Goal: Information Seeking & Learning: Learn about a topic

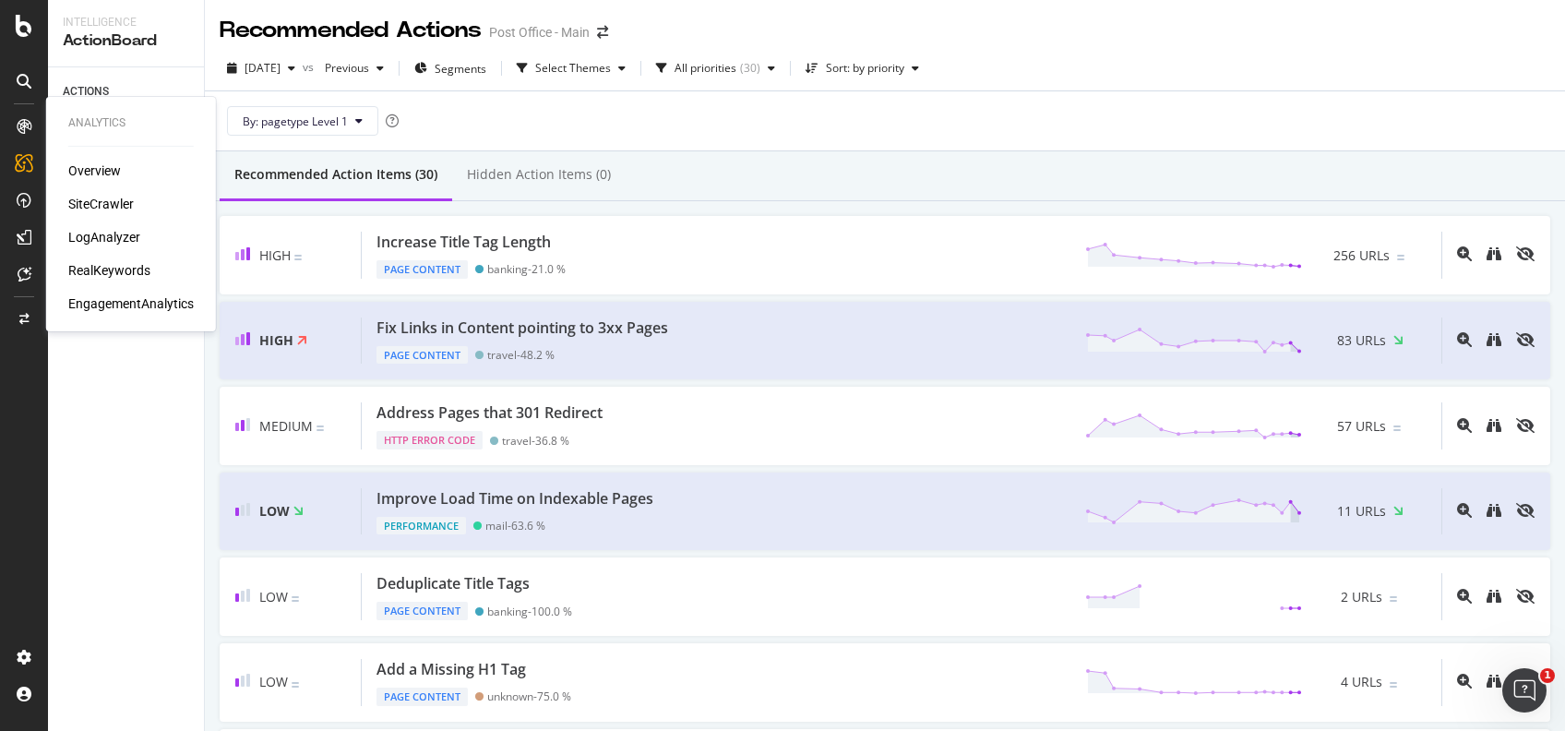
click at [121, 273] on div "RealKeywords" at bounding box center [109, 270] width 82 height 18
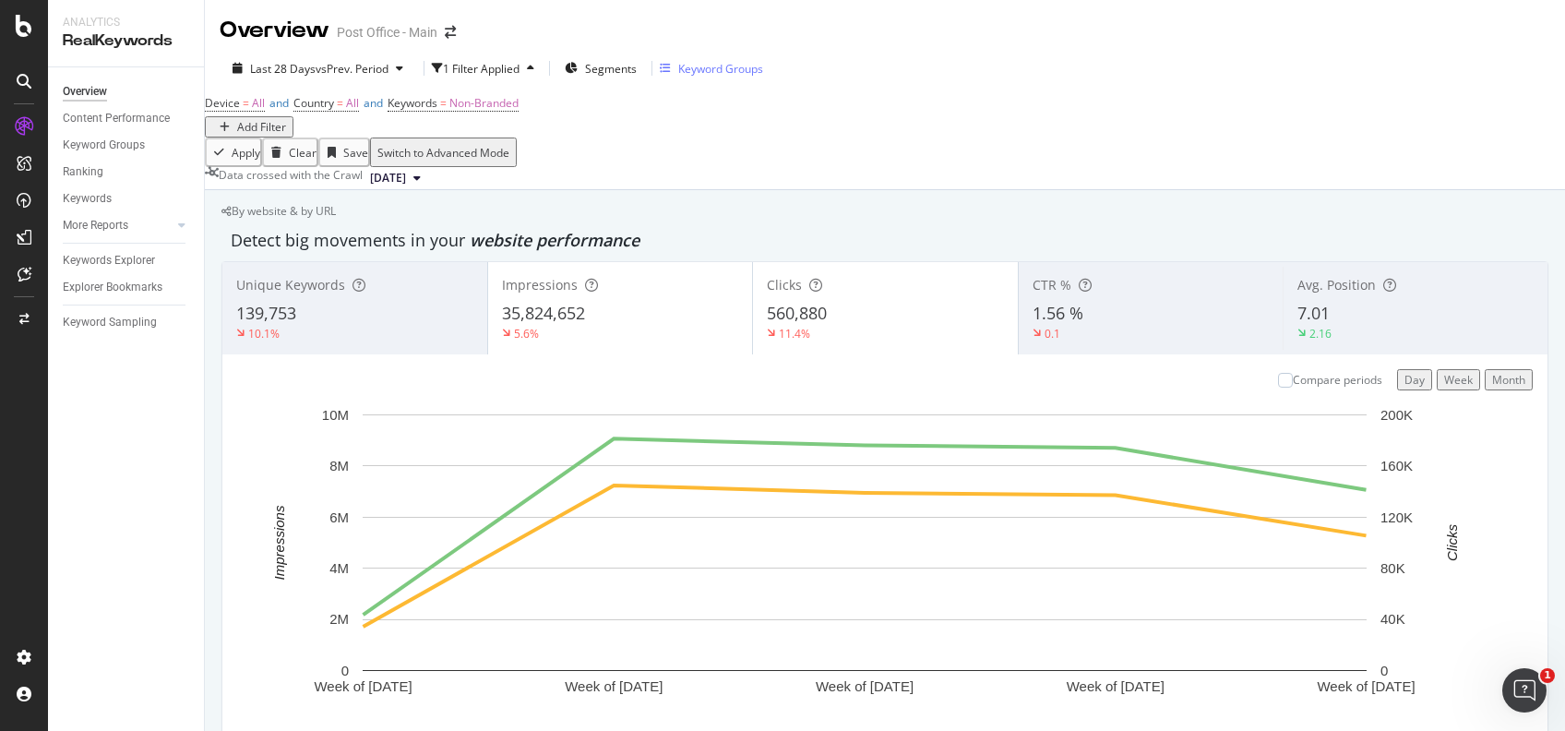
click at [763, 68] on div "Keyword Groups" at bounding box center [720, 69] width 85 height 16
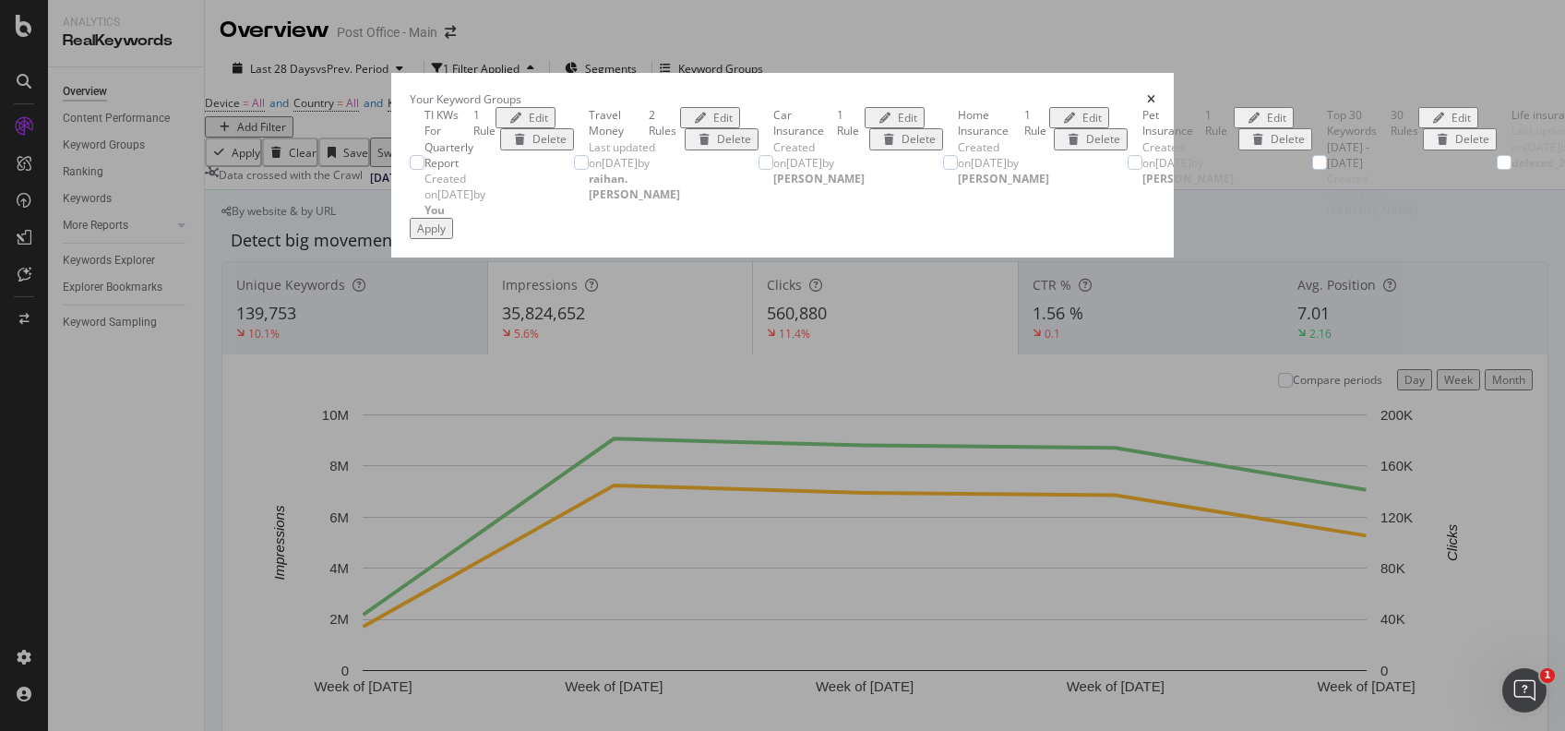
click at [1155, 91] on div "Your Keyword Groups" at bounding box center [783, 99] width 746 height 16
click at [1155, 94] on icon "times" at bounding box center [1151, 99] width 8 height 11
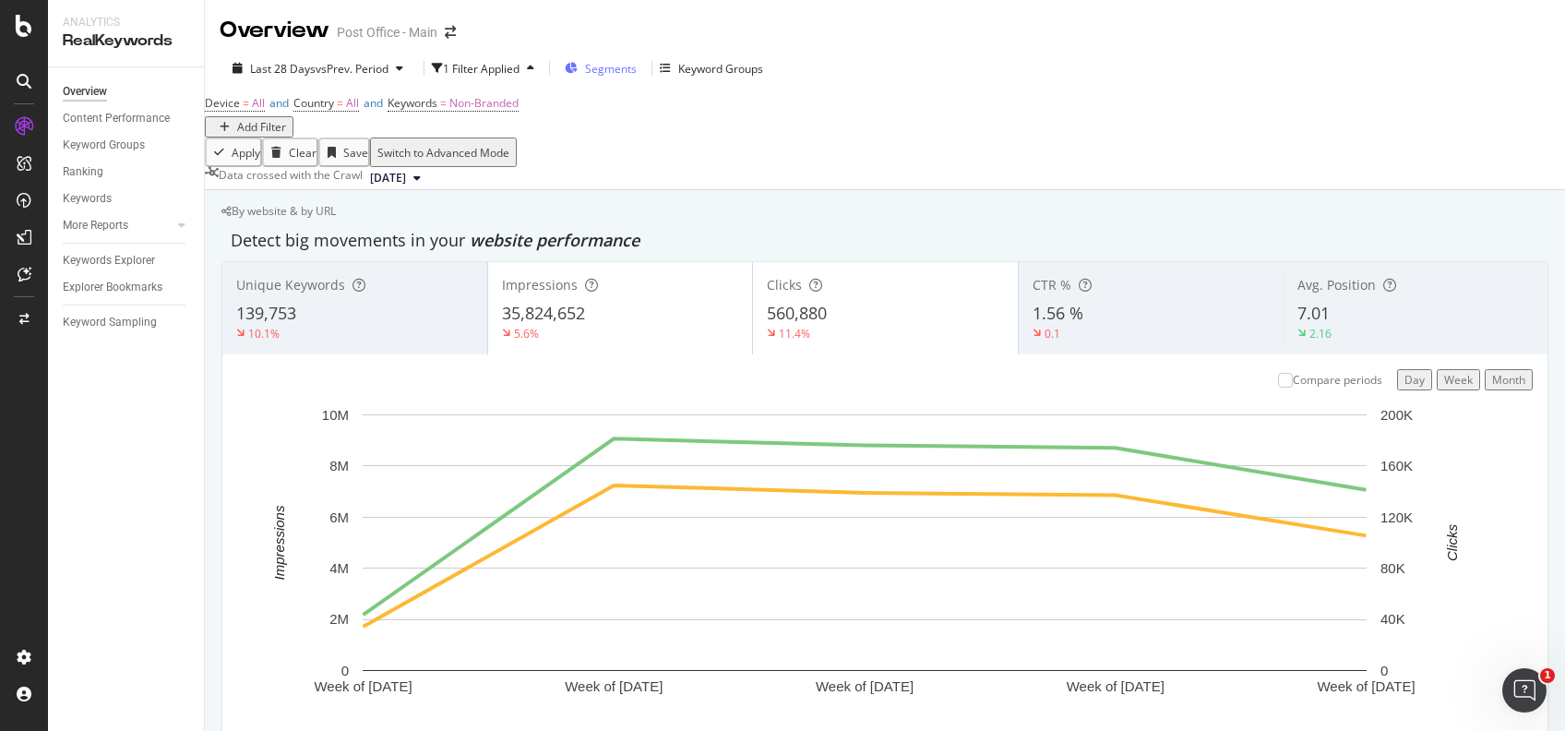
click at [625, 74] on span "Segments" at bounding box center [611, 69] width 52 height 16
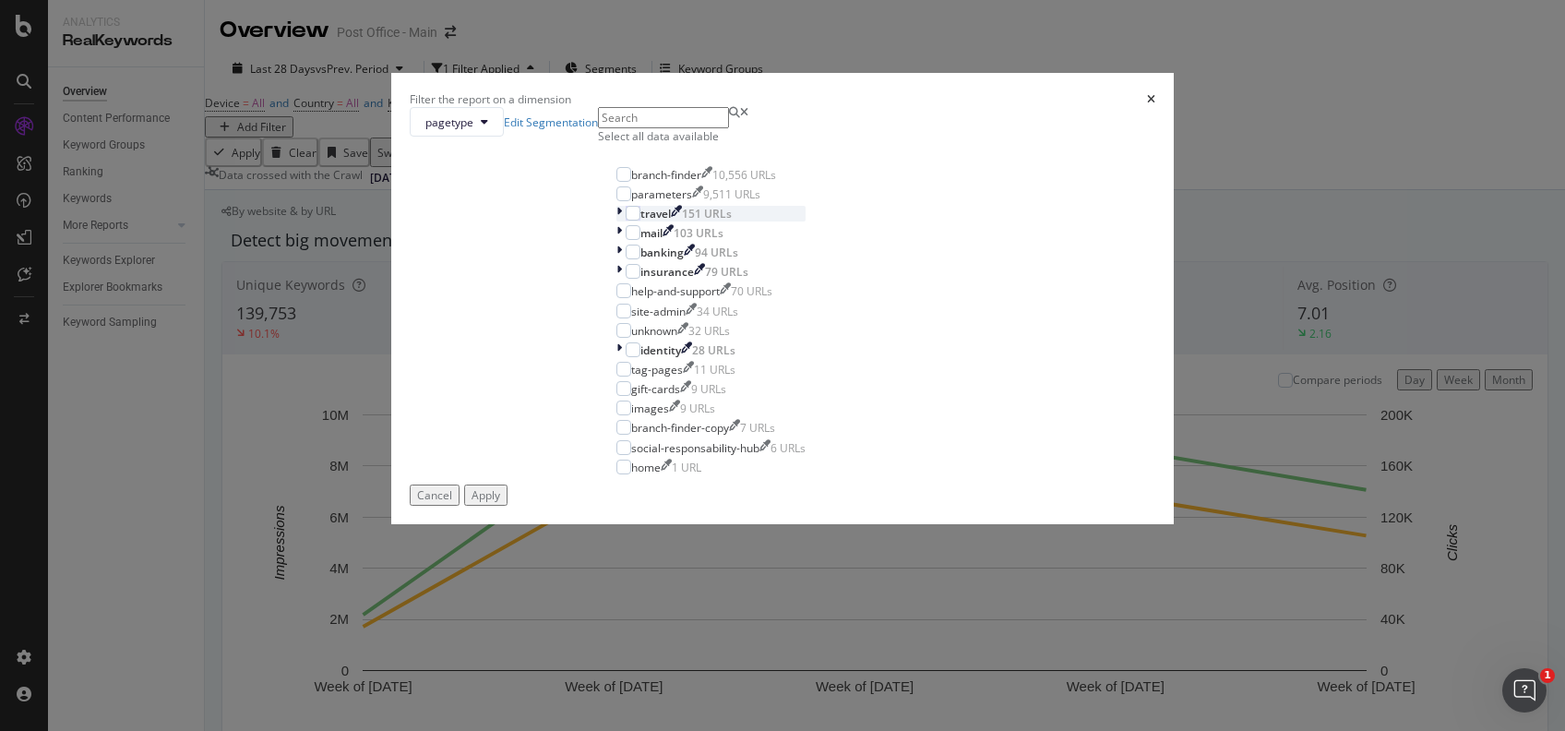
click at [616, 221] on icon "modal" at bounding box center [619, 214] width 6 height 16
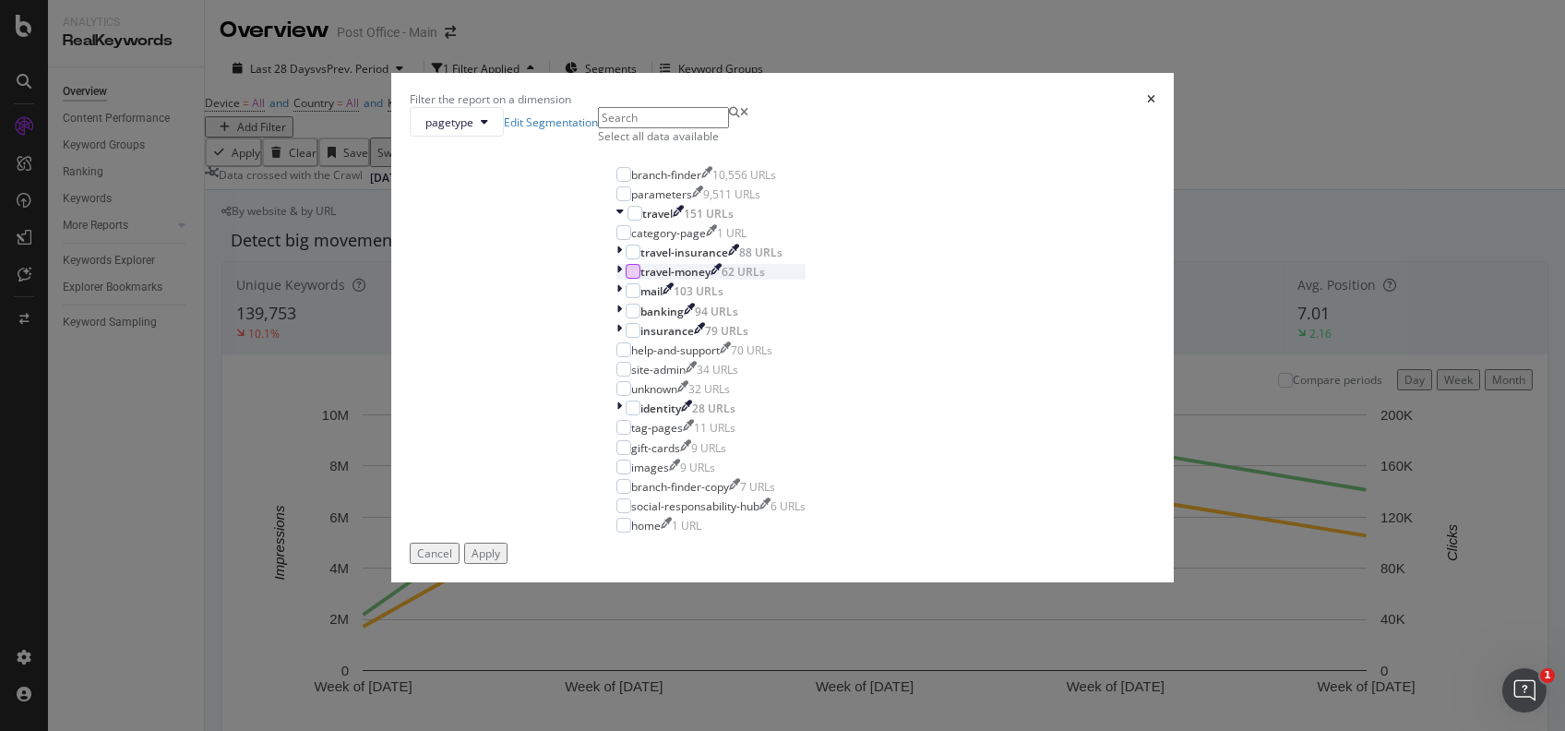
click at [632, 279] on div "modal" at bounding box center [633, 271] width 15 height 15
click at [500, 561] on div "Apply" at bounding box center [486, 553] width 29 height 16
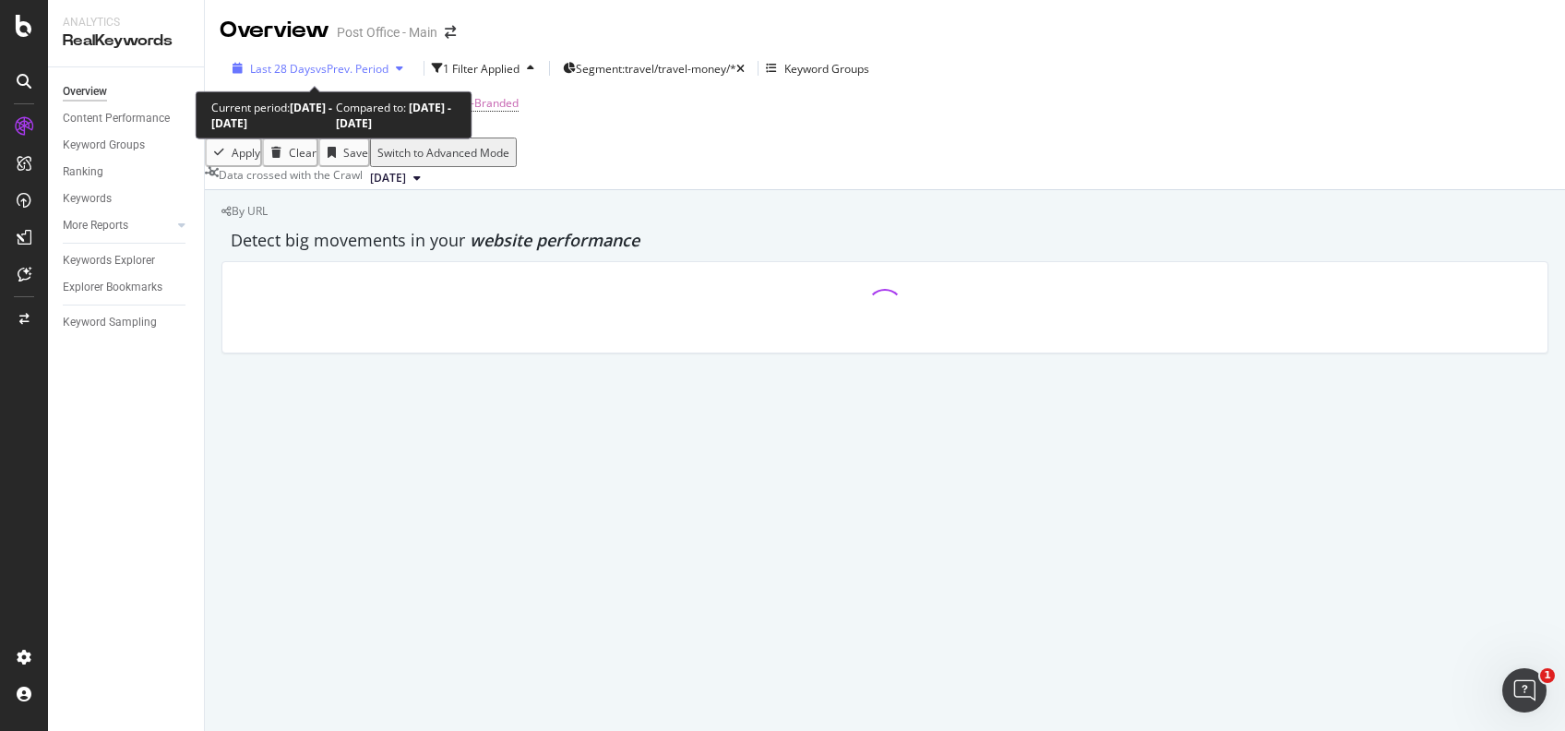
click at [400, 61] on div "Last 28 Days vs Prev. Period" at bounding box center [317, 69] width 185 height 16
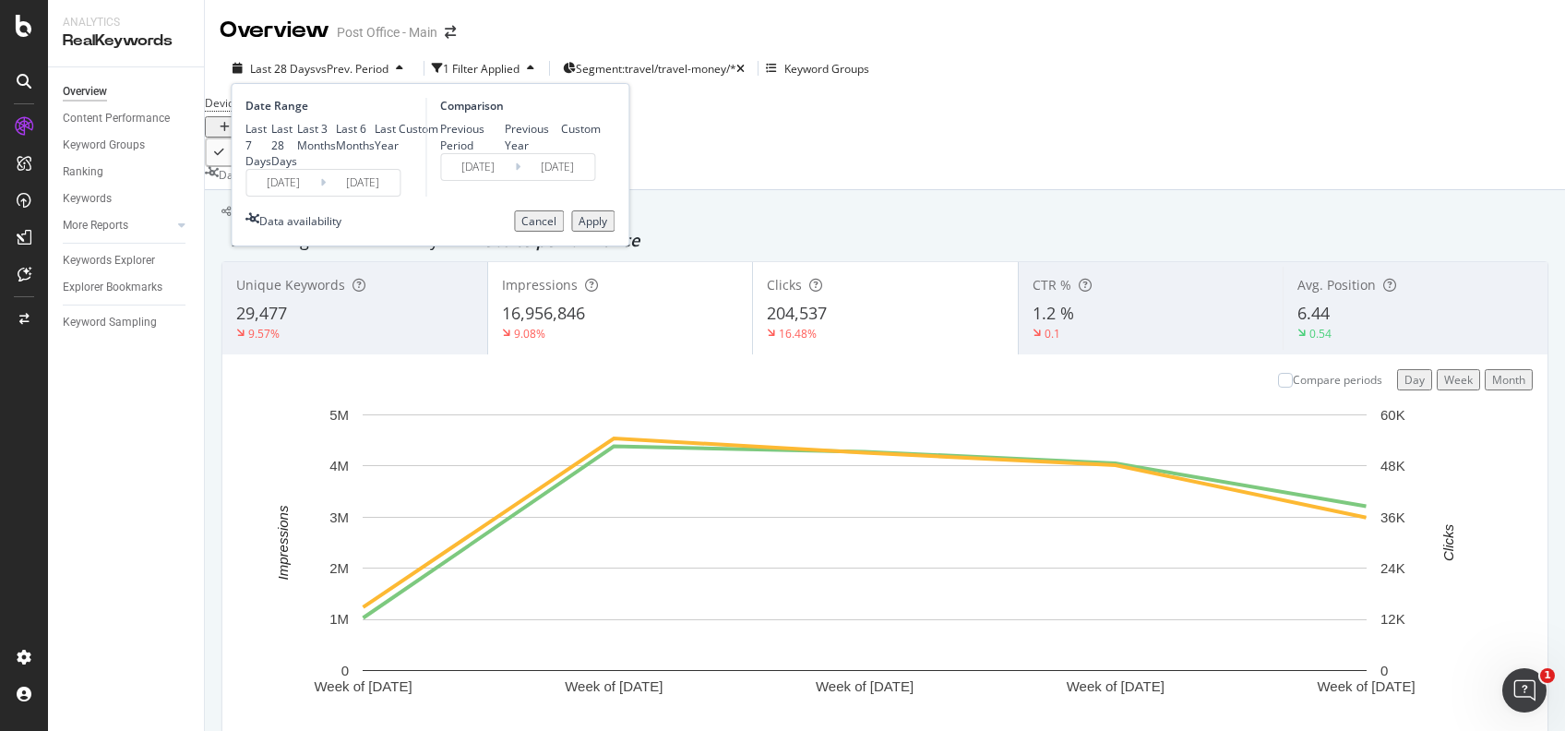
click at [375, 152] on div "Last Year" at bounding box center [387, 136] width 24 height 31
type input "[DATE]"
click at [604, 232] on button "Apply" at bounding box center [592, 220] width 43 height 21
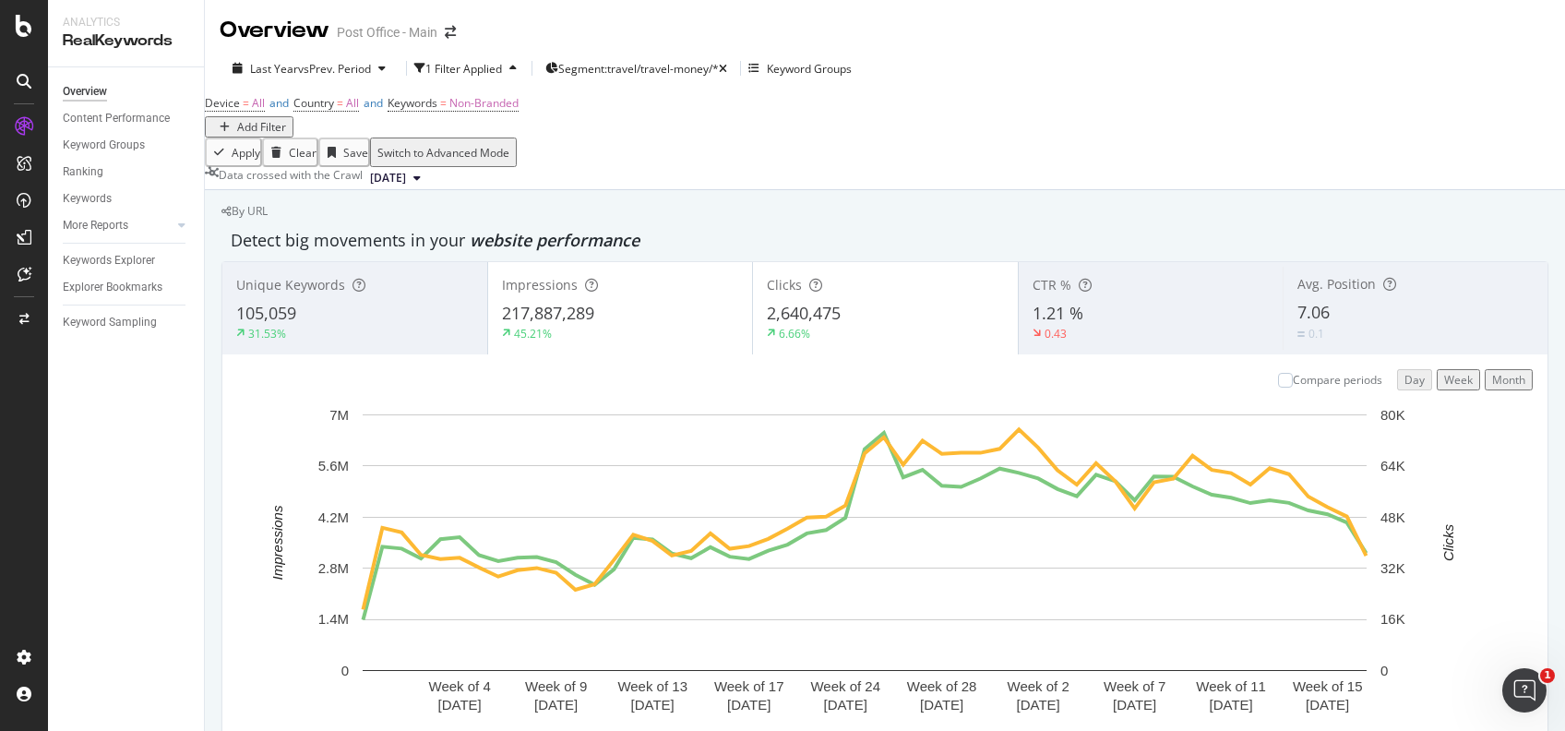
click at [672, 294] on div "Impressions" at bounding box center [620, 285] width 237 height 18
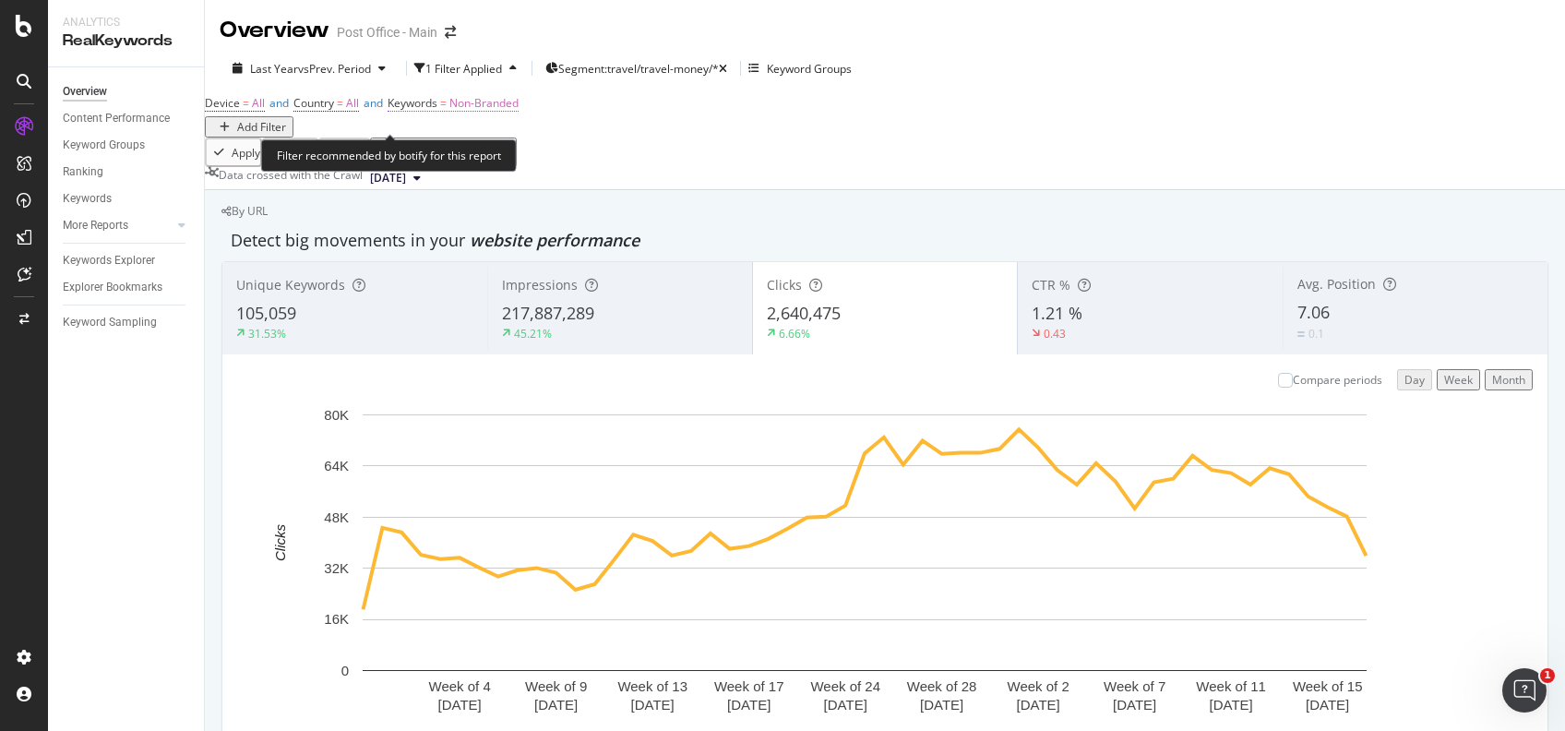
click at [519, 111] on span "Non-Branded" at bounding box center [483, 103] width 69 height 16
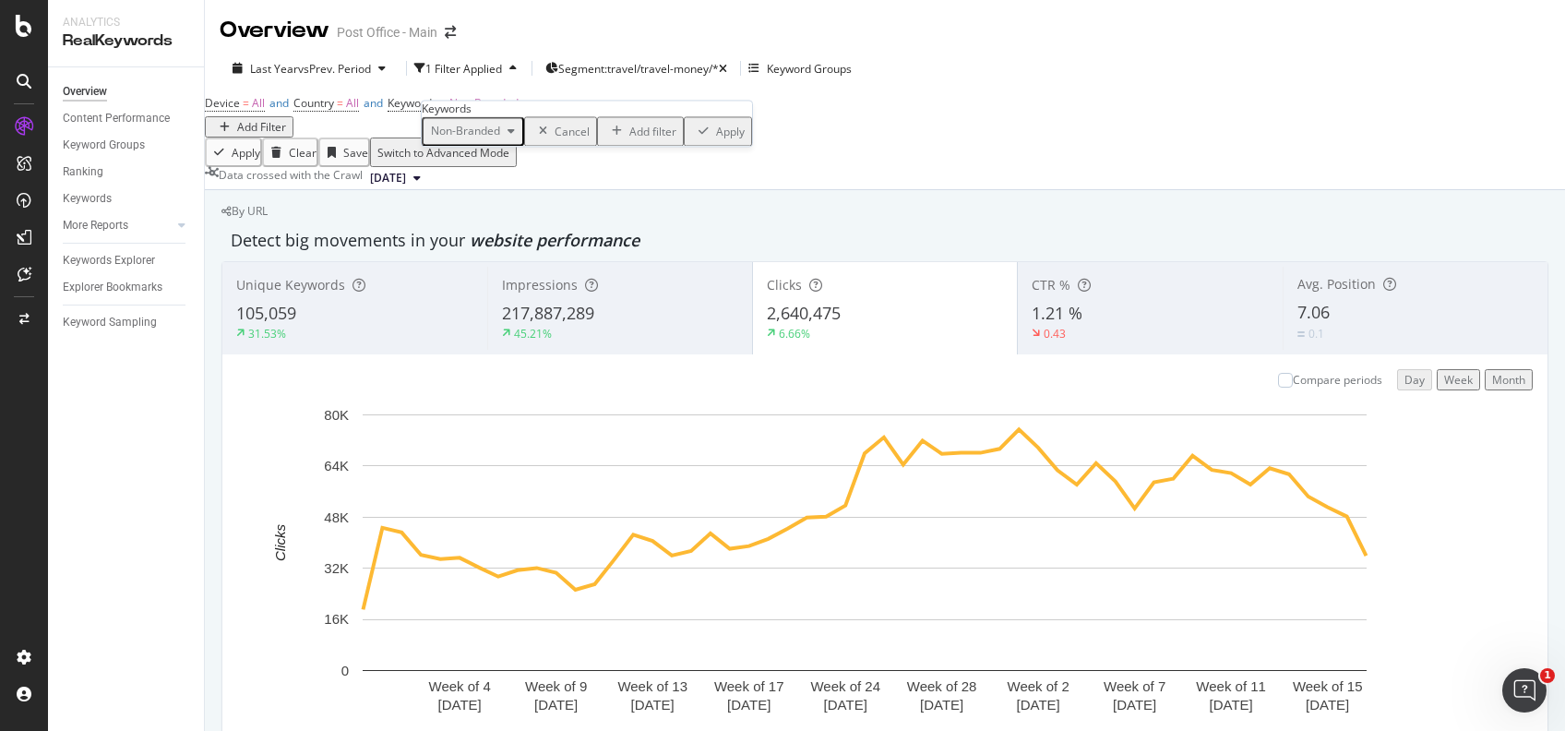
click at [513, 138] on div "button" at bounding box center [511, 131] width 22 height 11
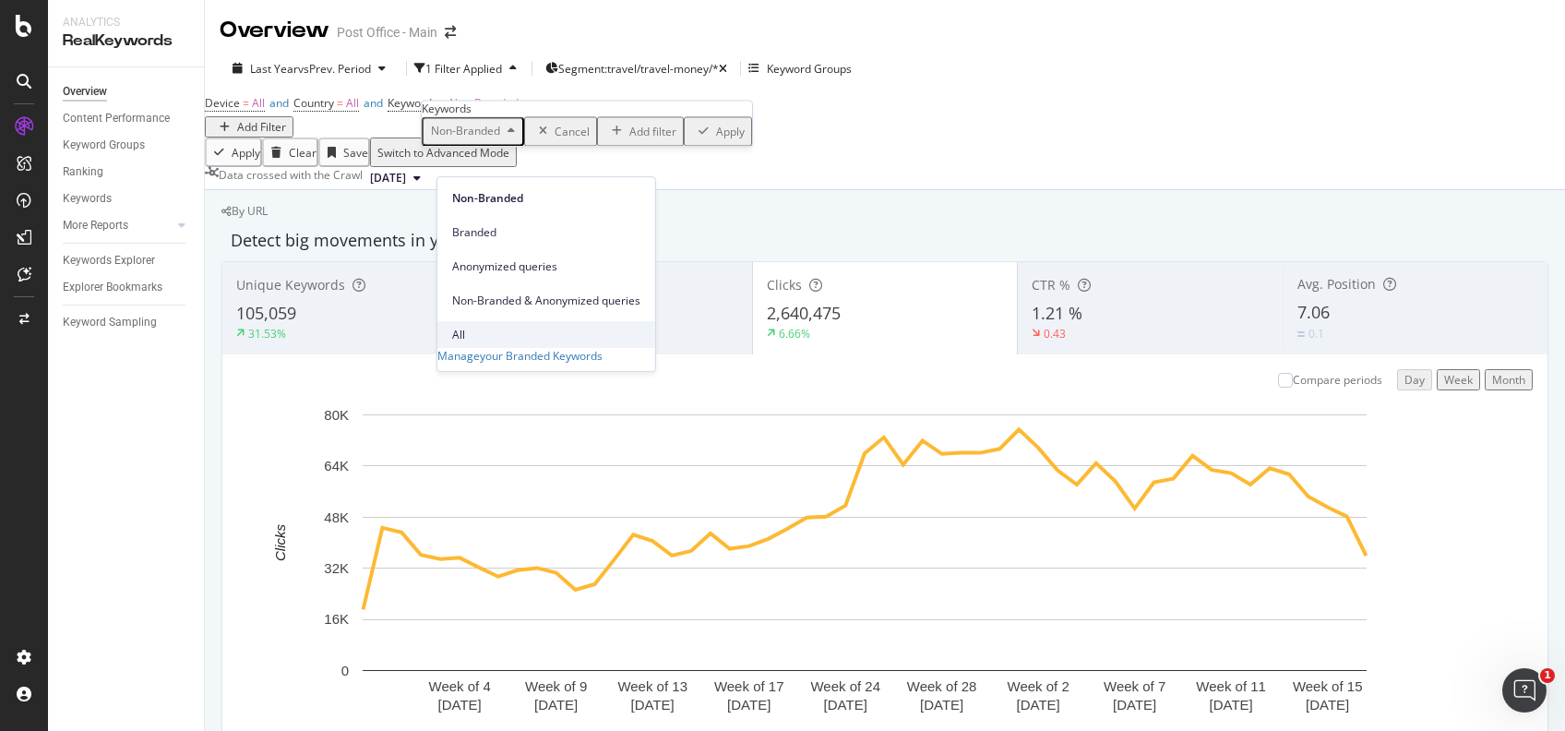
click at [504, 327] on span "All" at bounding box center [546, 335] width 188 height 17
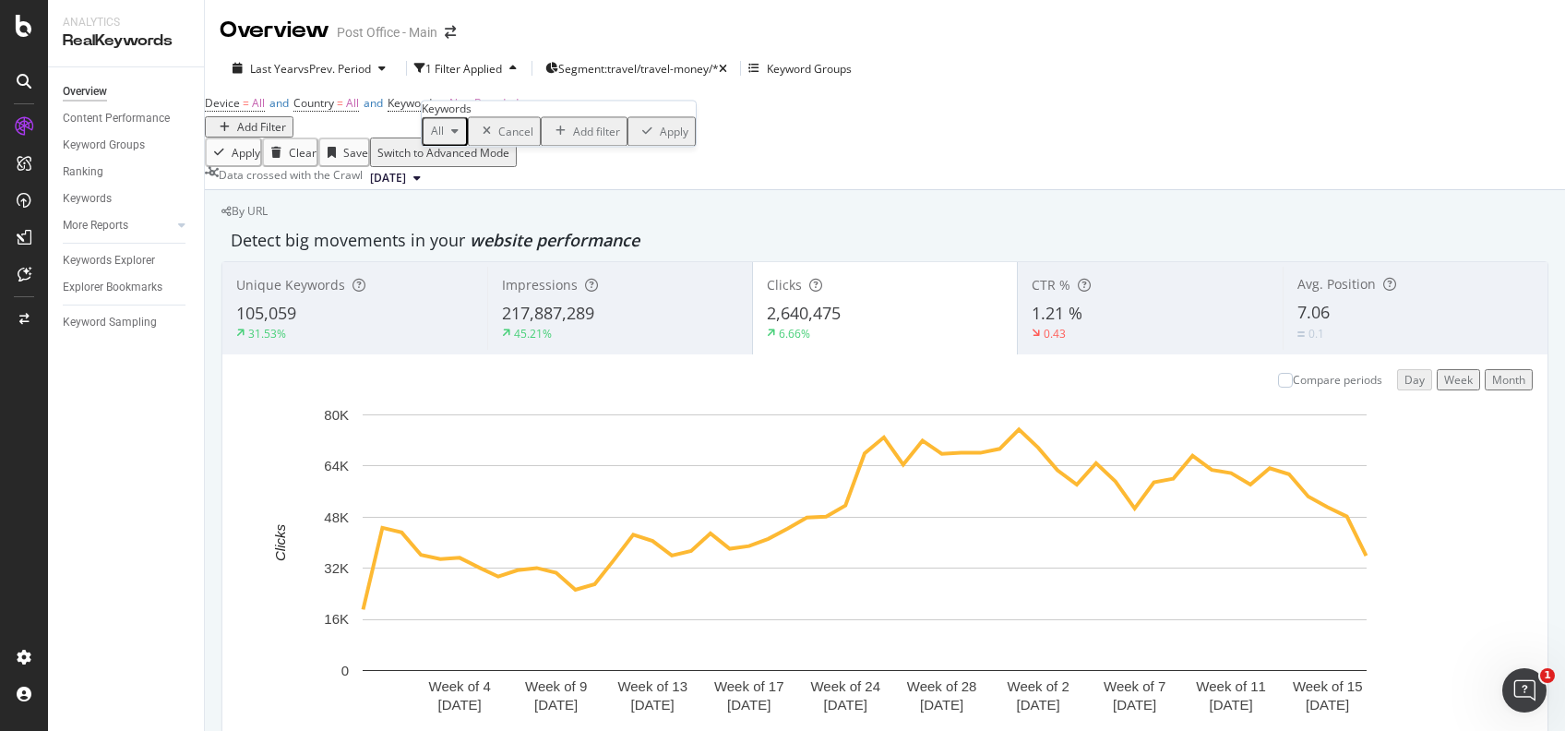
click at [660, 139] on div "Apply" at bounding box center [674, 132] width 29 height 16
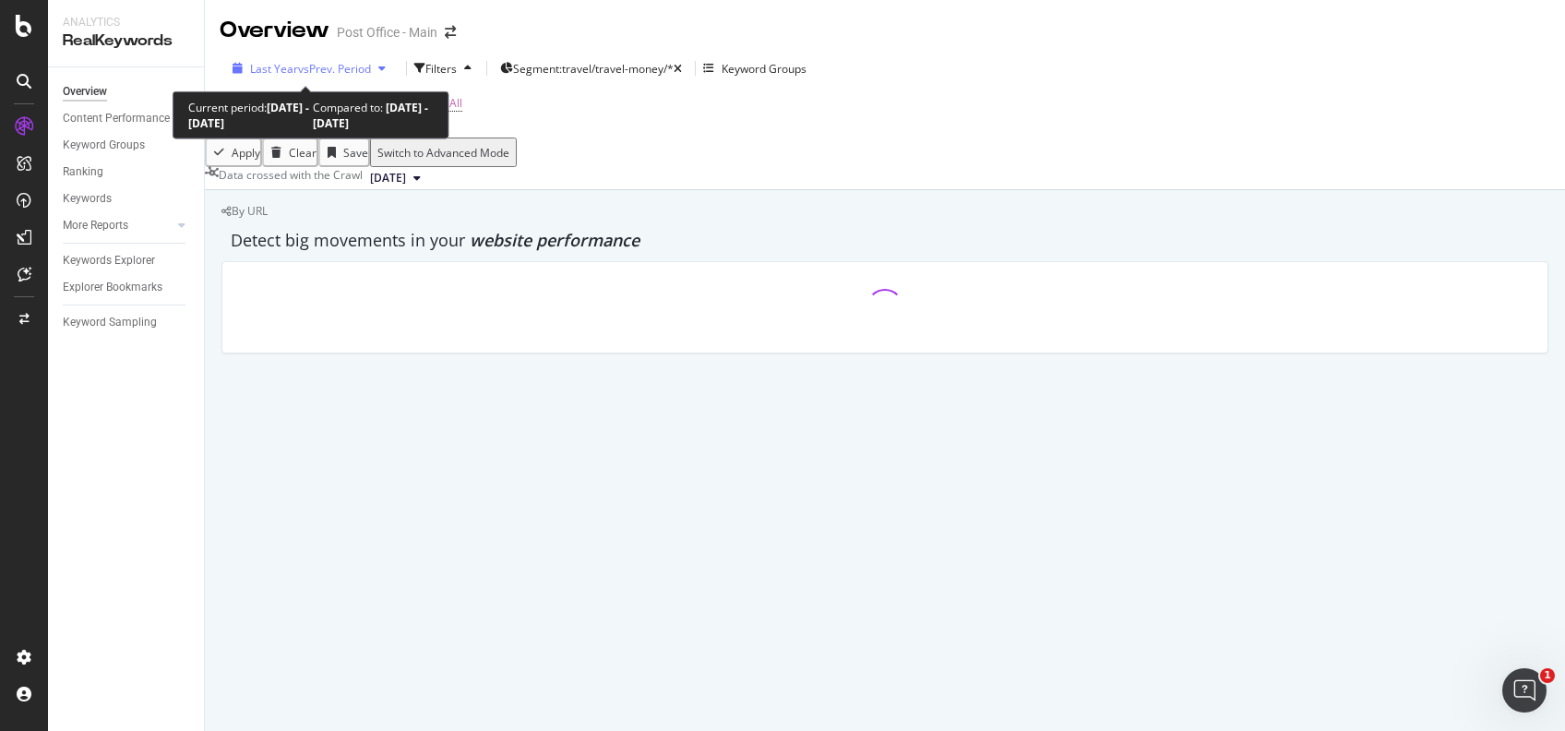
click at [323, 61] on span "vs Prev. Period" at bounding box center [334, 69] width 73 height 16
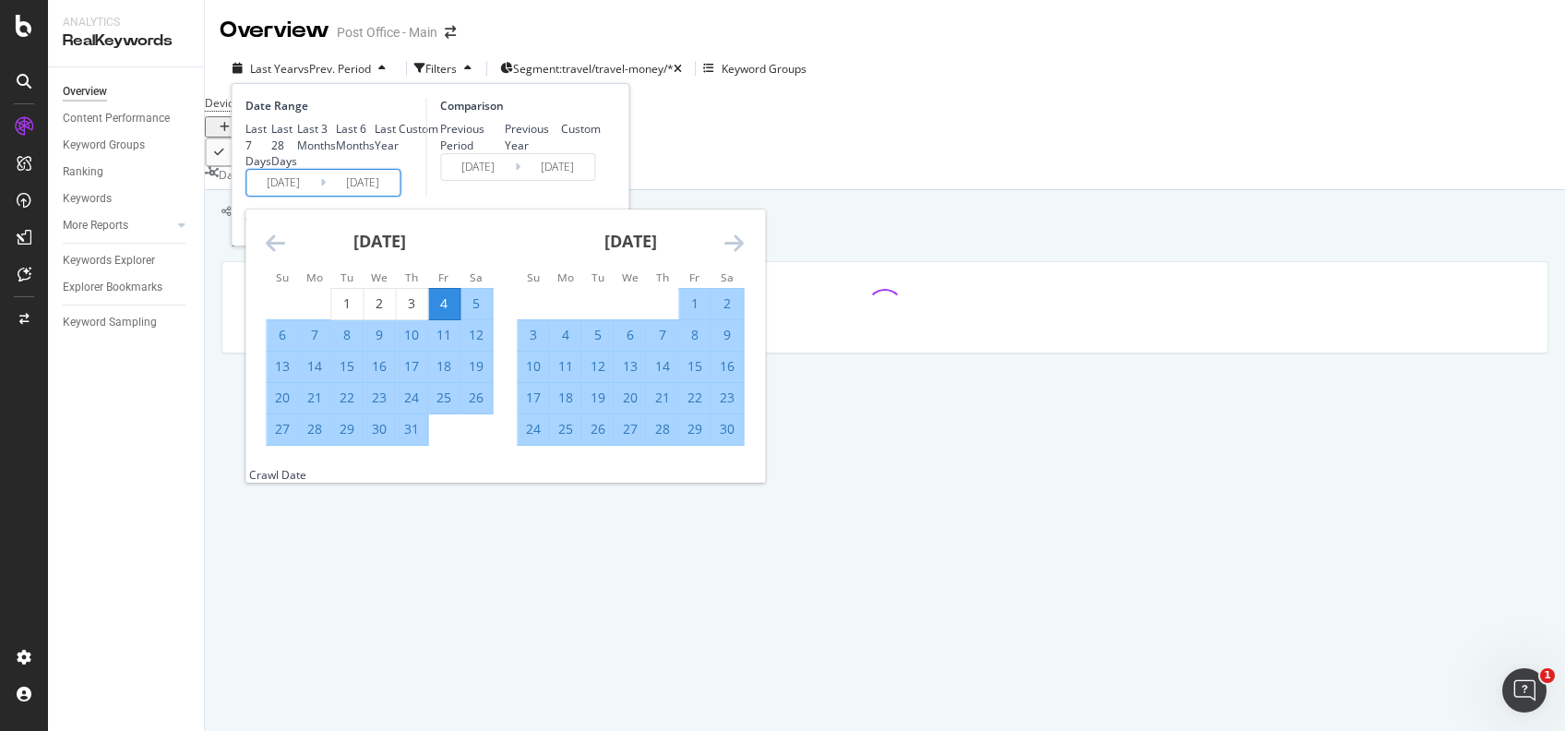
click at [300, 196] on input "[DATE]" at bounding box center [283, 183] width 74 height 26
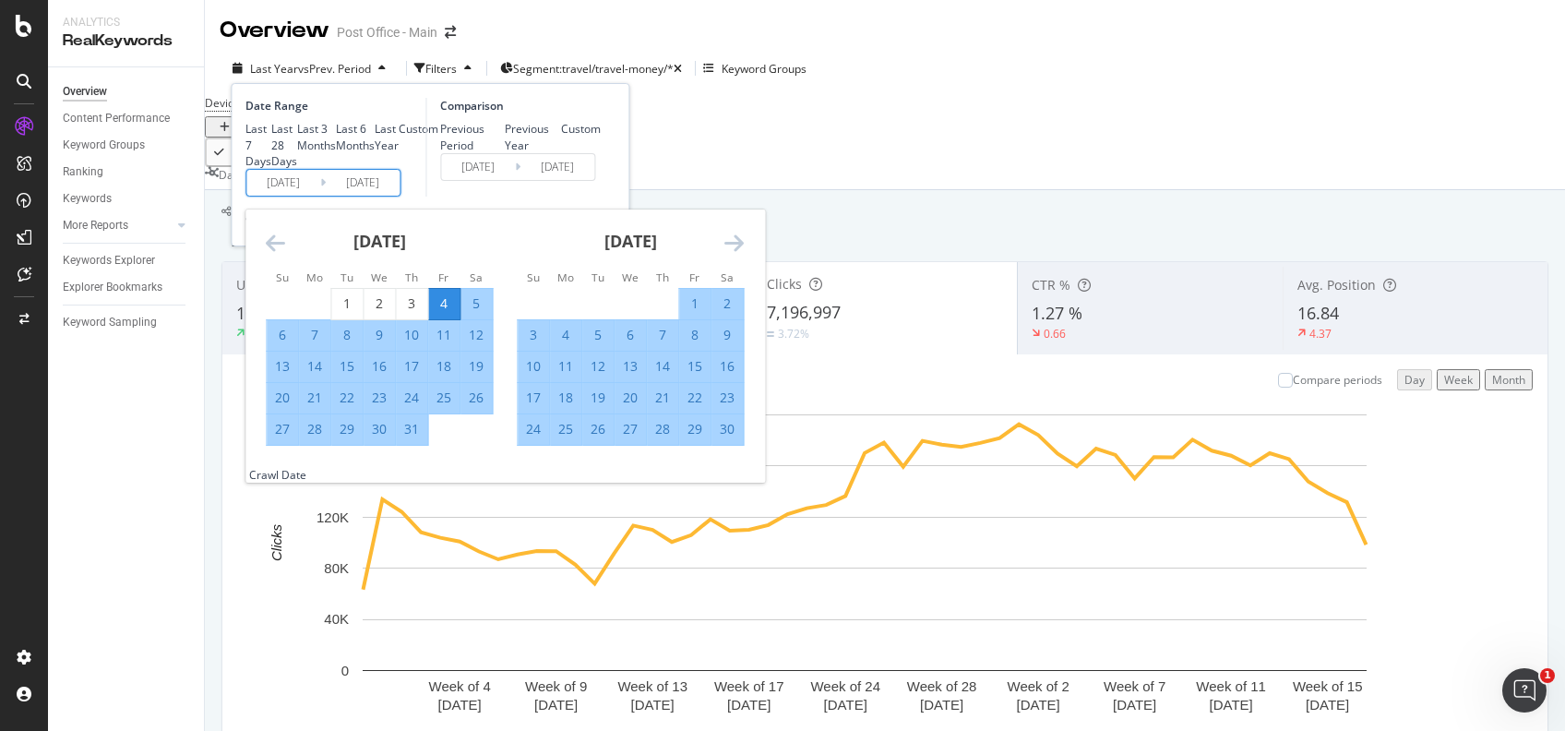
click at [266, 254] on icon "Move backward to switch to the previous month." at bounding box center [275, 243] width 19 height 22
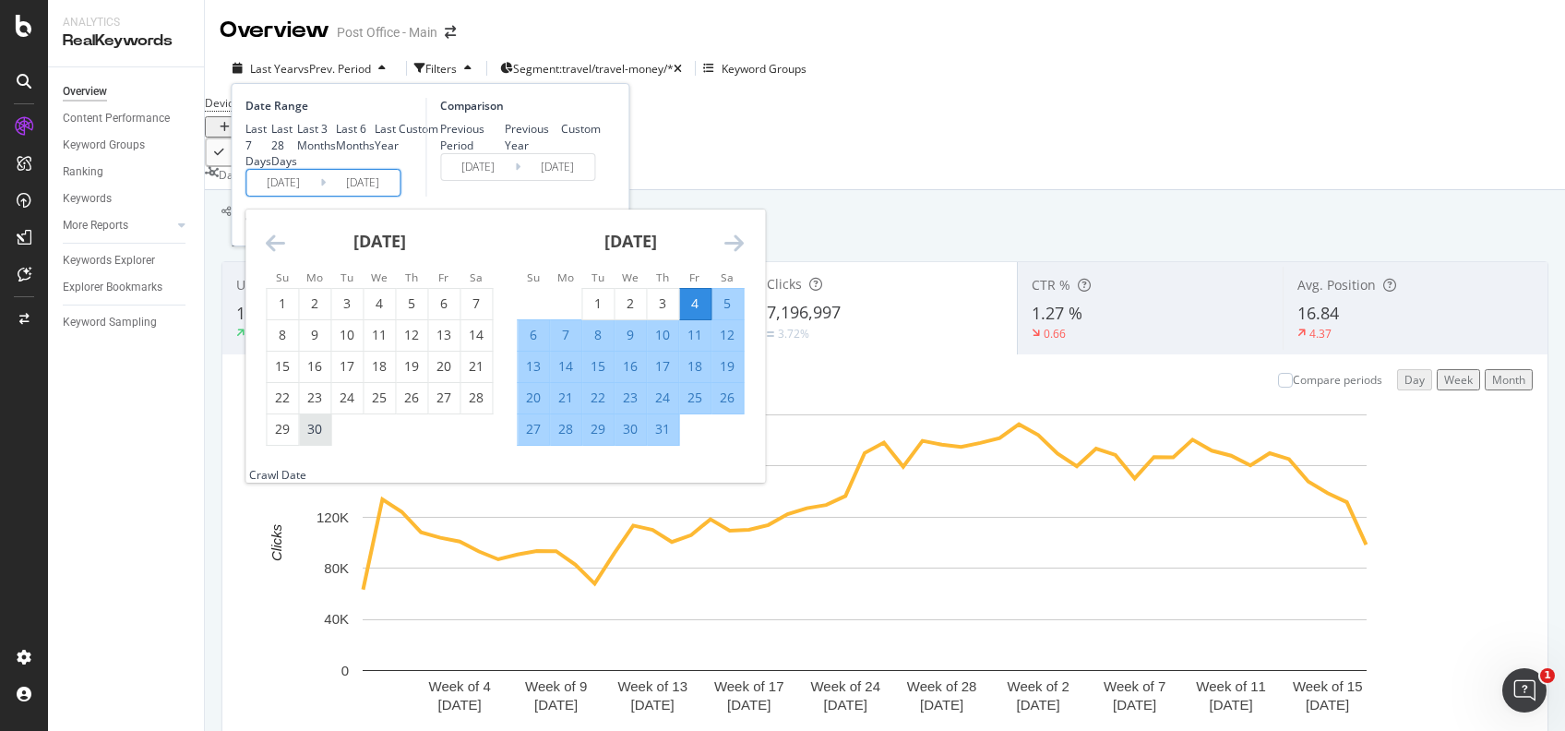
click at [315, 438] on div "30" at bounding box center [314, 429] width 31 height 18
type input "[DATE]"
click at [556, 197] on div "Comparison Previous Period Previous Year Custom [DATE] Navigate forward to inte…" at bounding box center [512, 147] width 175 height 99
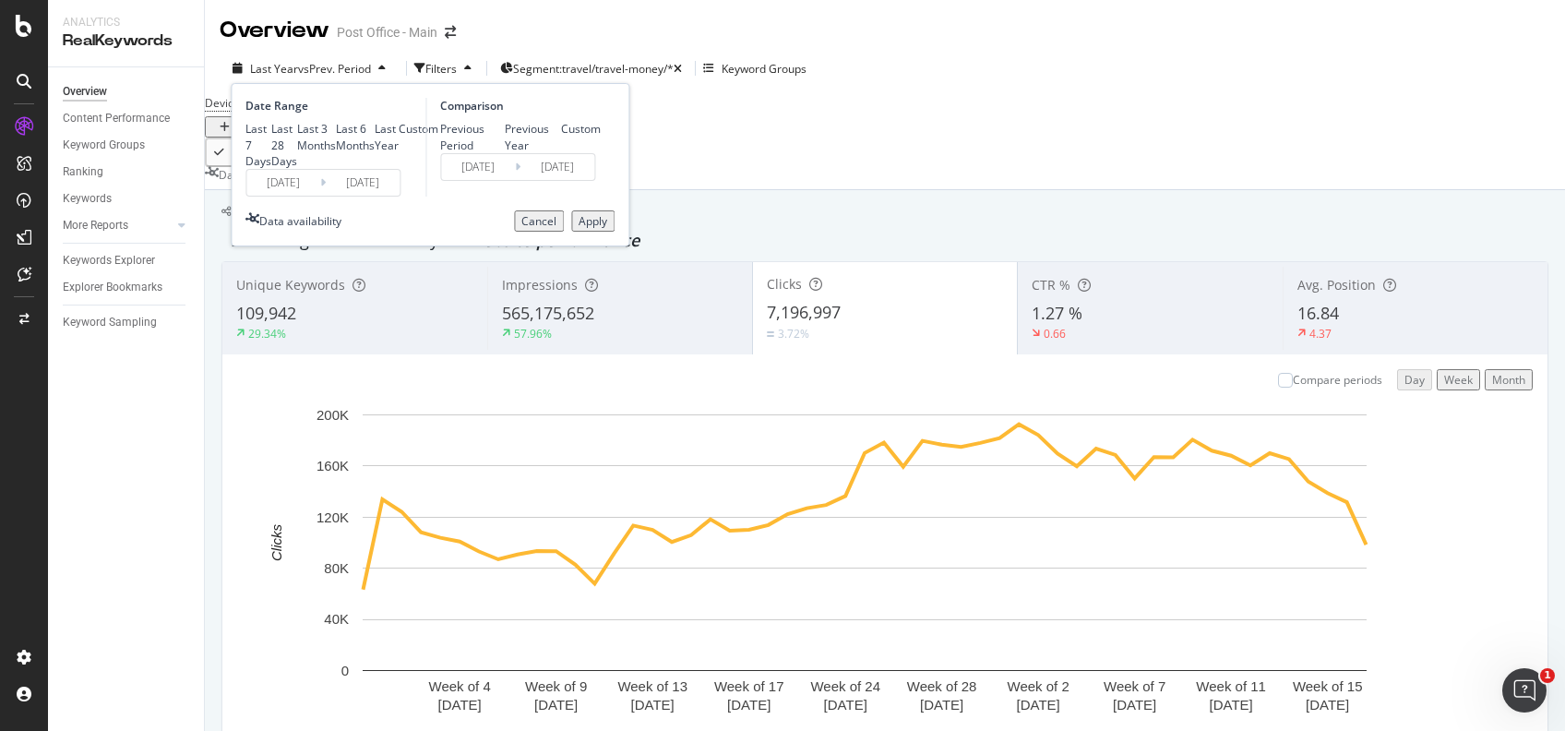
click at [587, 229] on div "Apply" at bounding box center [593, 221] width 29 height 16
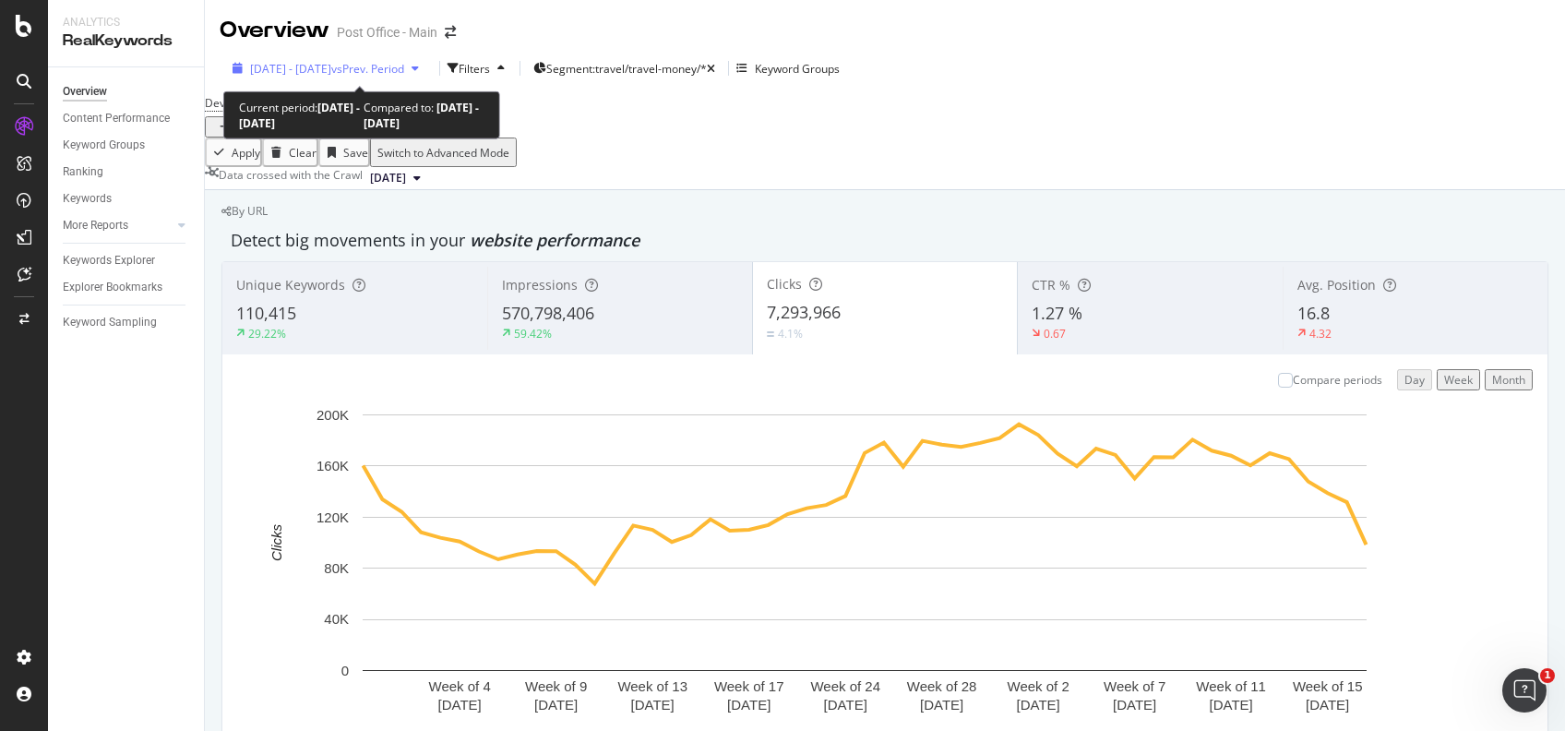
click at [404, 74] on span "vs Prev. Period" at bounding box center [367, 69] width 73 height 16
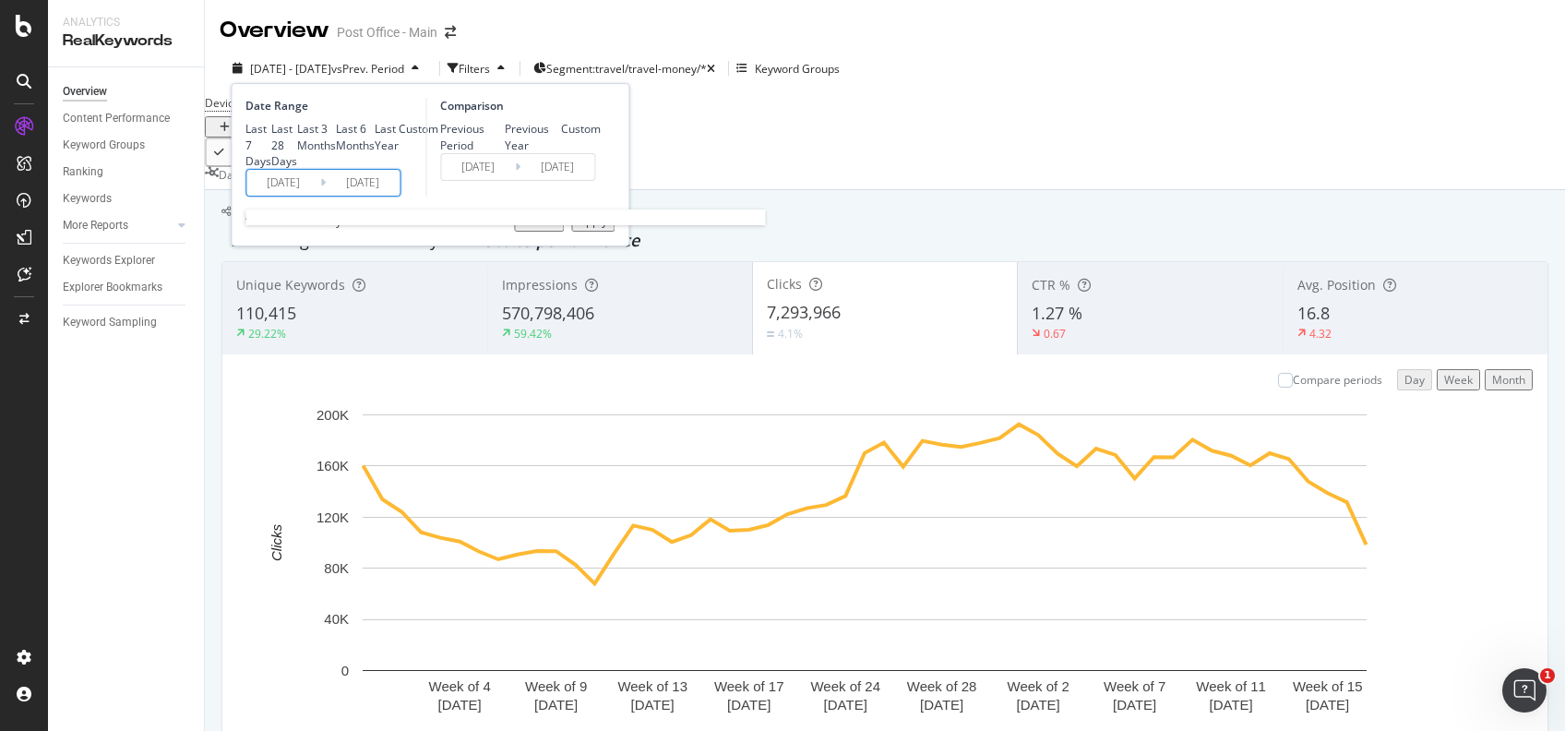
click at [284, 196] on input "[DATE]" at bounding box center [283, 183] width 74 height 26
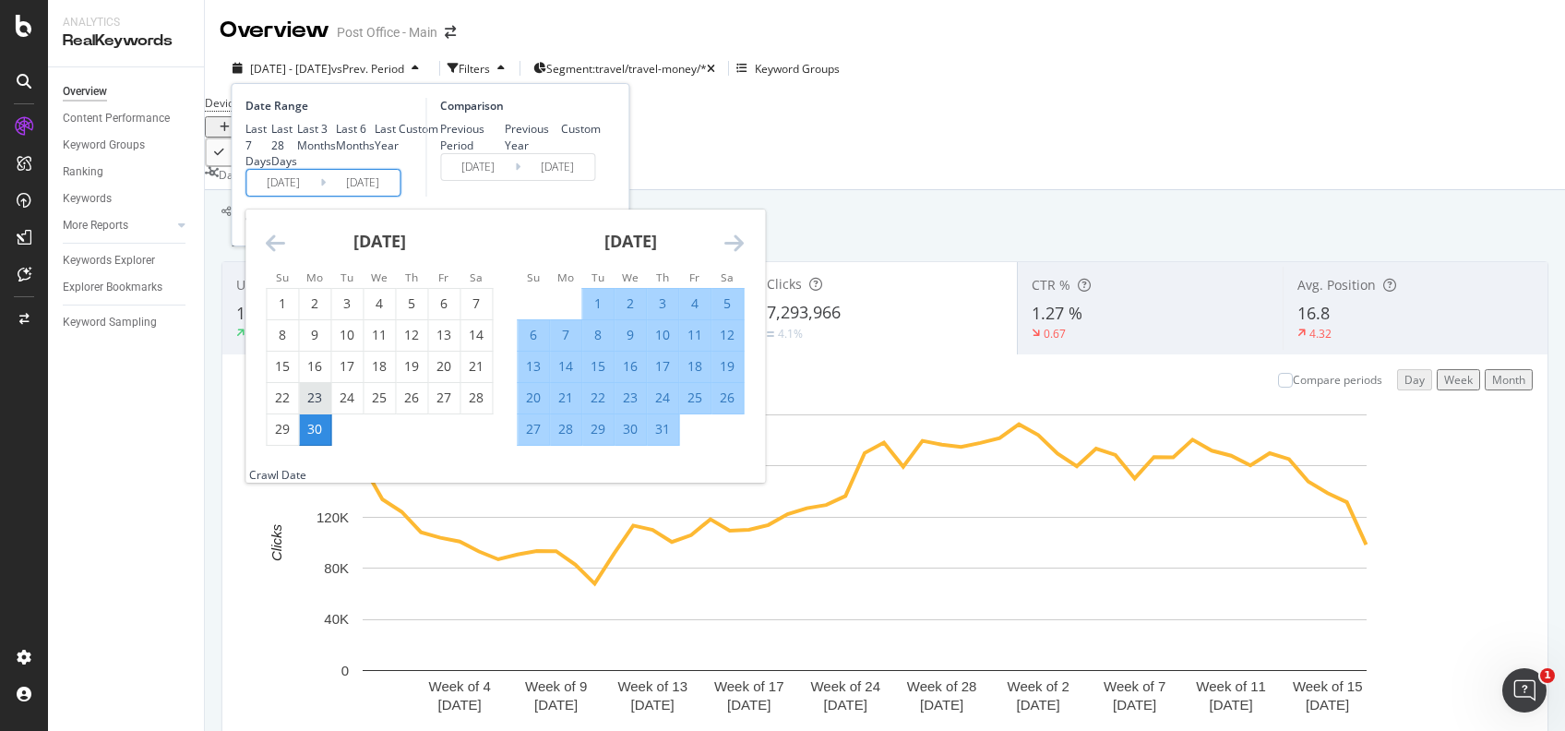
click at [317, 407] on div "23" at bounding box center [314, 398] width 31 height 18
type input "[DATE]"
click at [501, 197] on div "Comparison Previous Period Previous Year Custom [DATE] Navigate forward to inte…" at bounding box center [512, 147] width 175 height 99
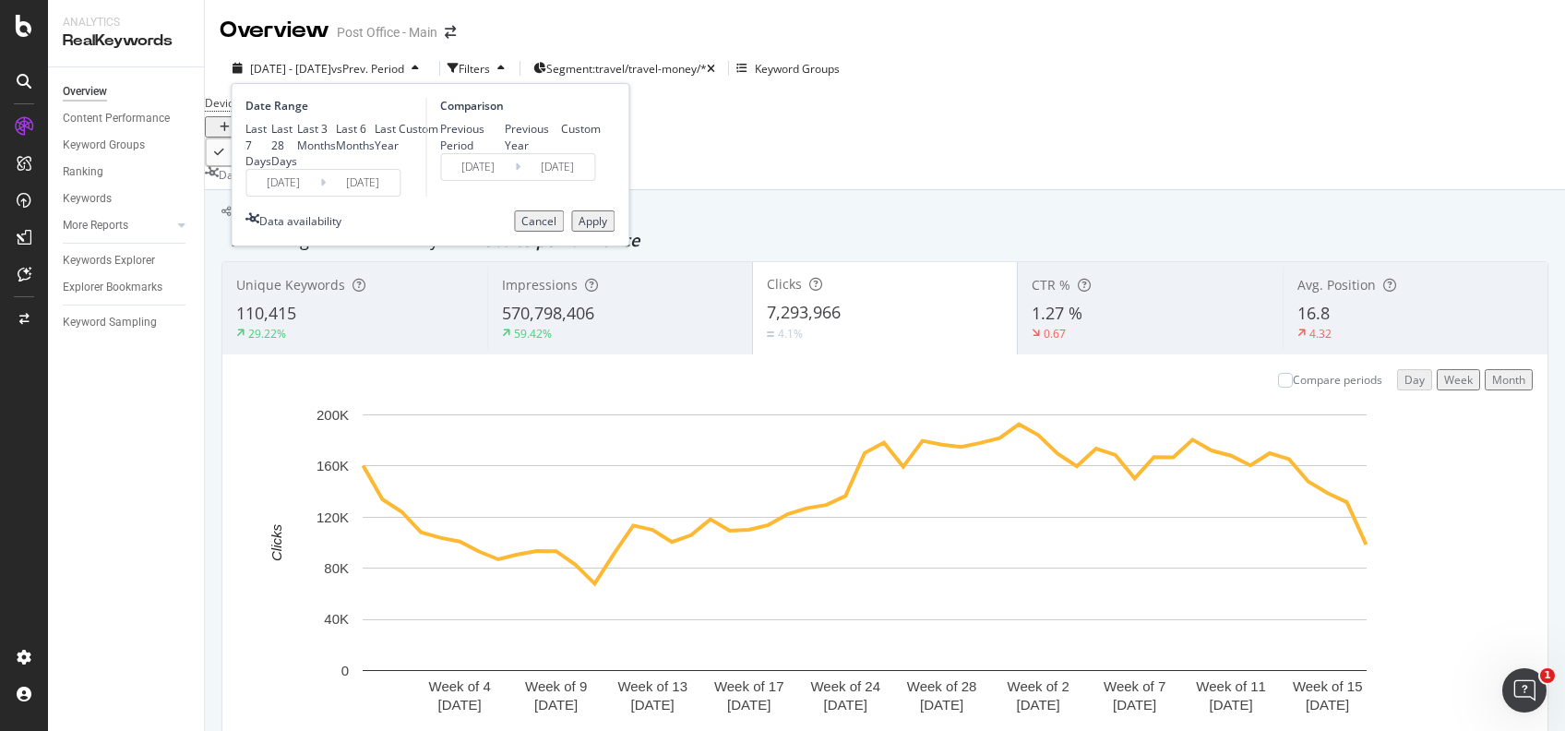
click at [580, 229] on div "Apply" at bounding box center [593, 221] width 29 height 16
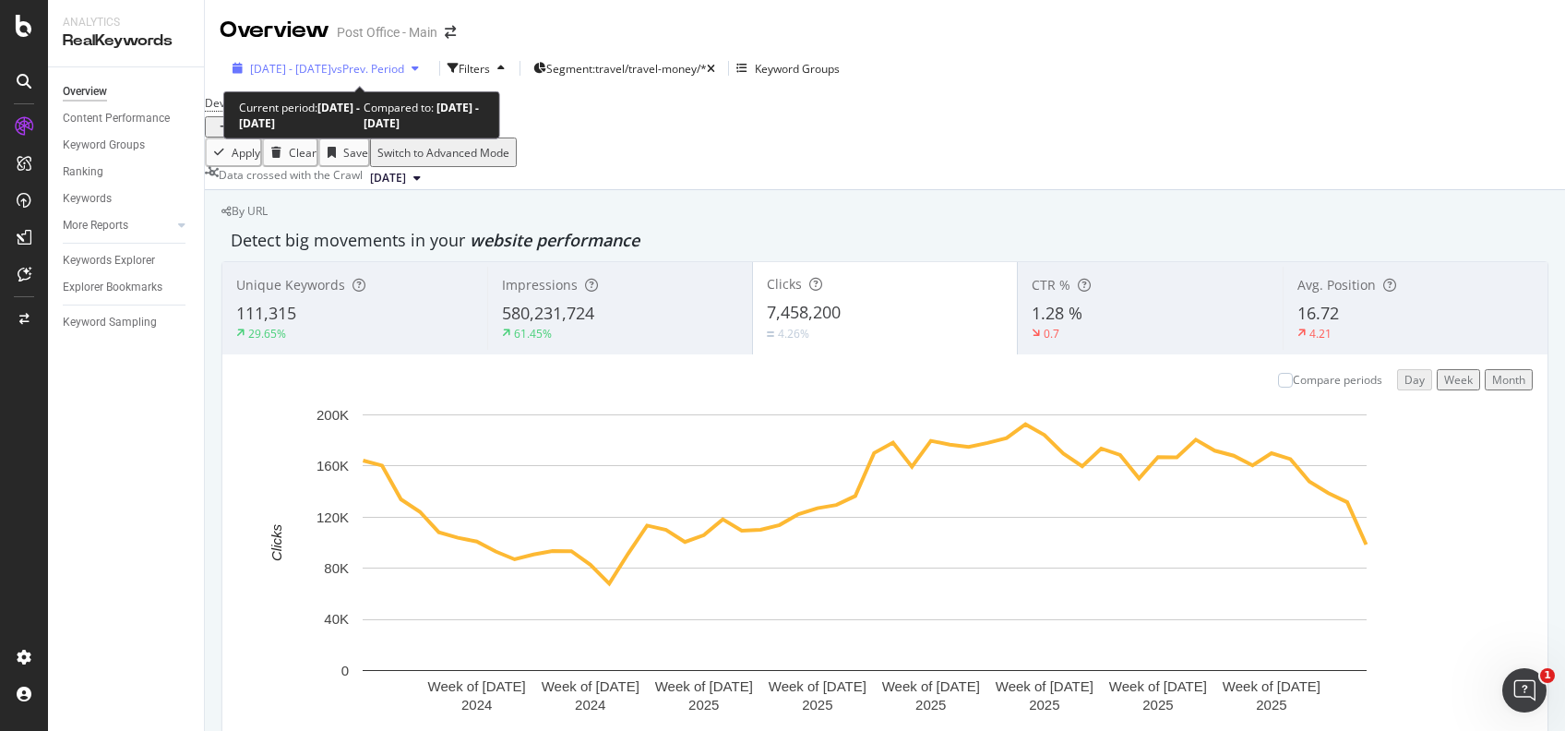
click at [403, 68] on span "vs Prev. Period" at bounding box center [367, 69] width 73 height 16
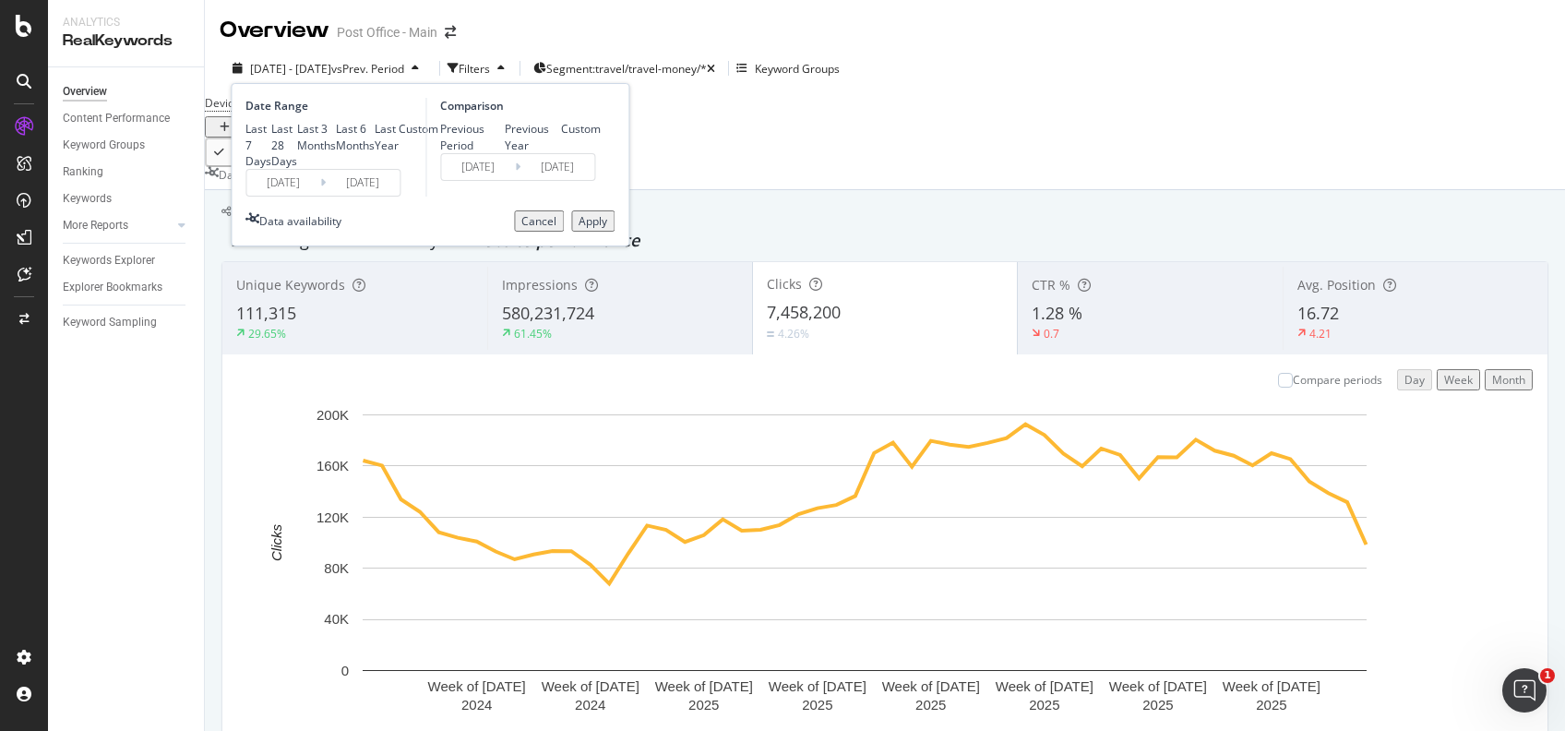
click at [301, 196] on input "[DATE]" at bounding box center [283, 183] width 74 height 26
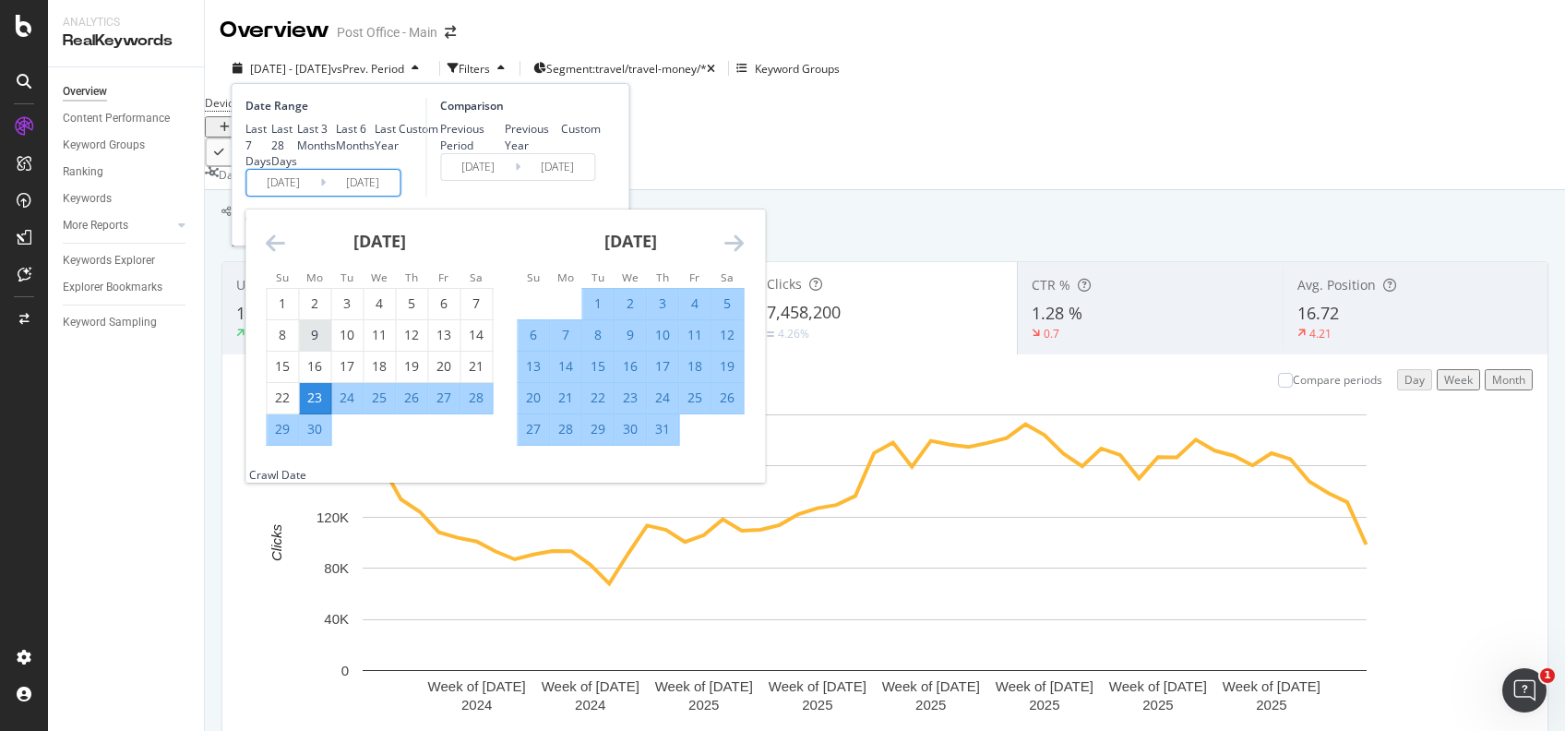
click at [322, 344] on div "9" at bounding box center [314, 335] width 31 height 18
type input "[DATE]"
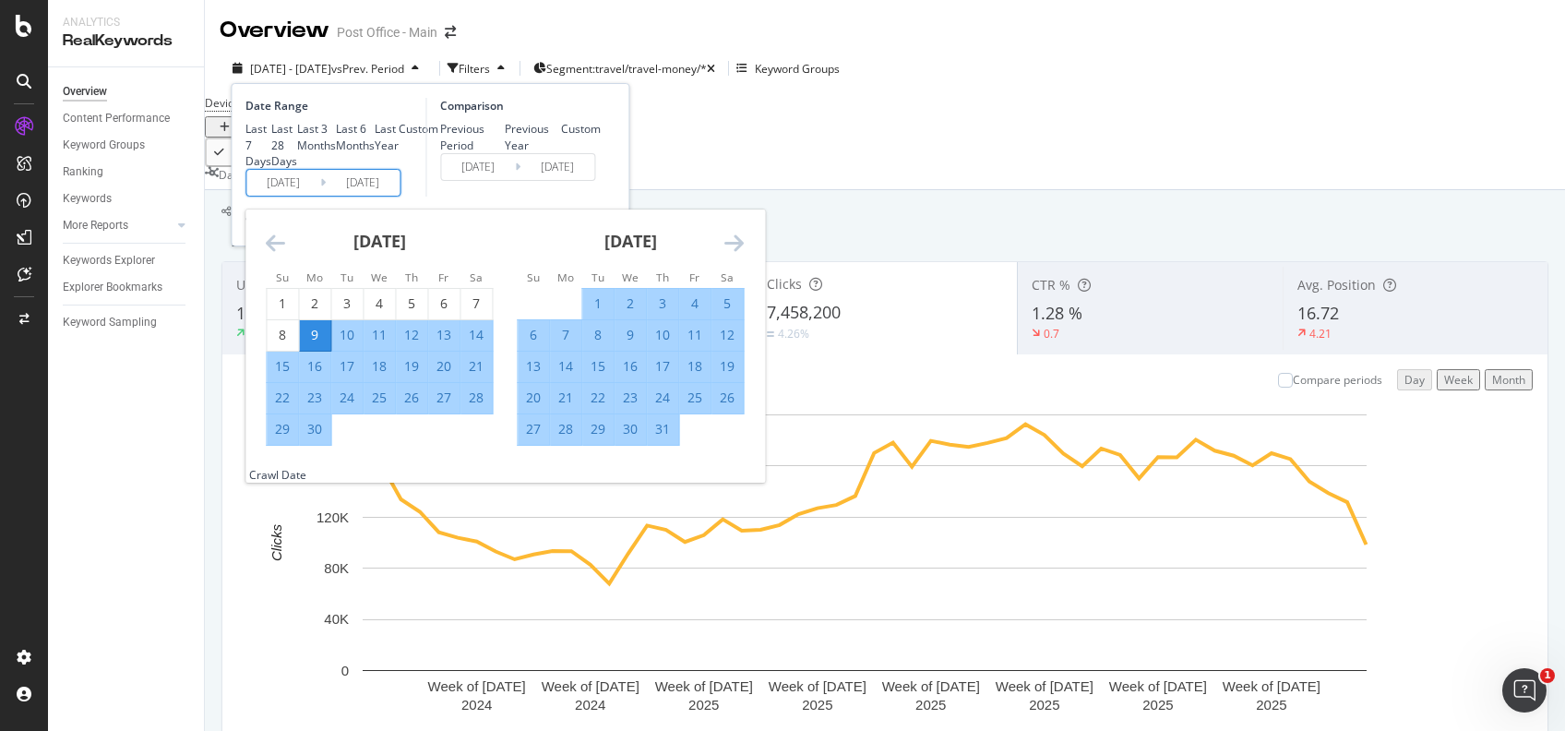
click at [522, 197] on div "Comparison Previous Period Previous Year Custom [DATE] Navigate forward to inte…" at bounding box center [512, 147] width 175 height 99
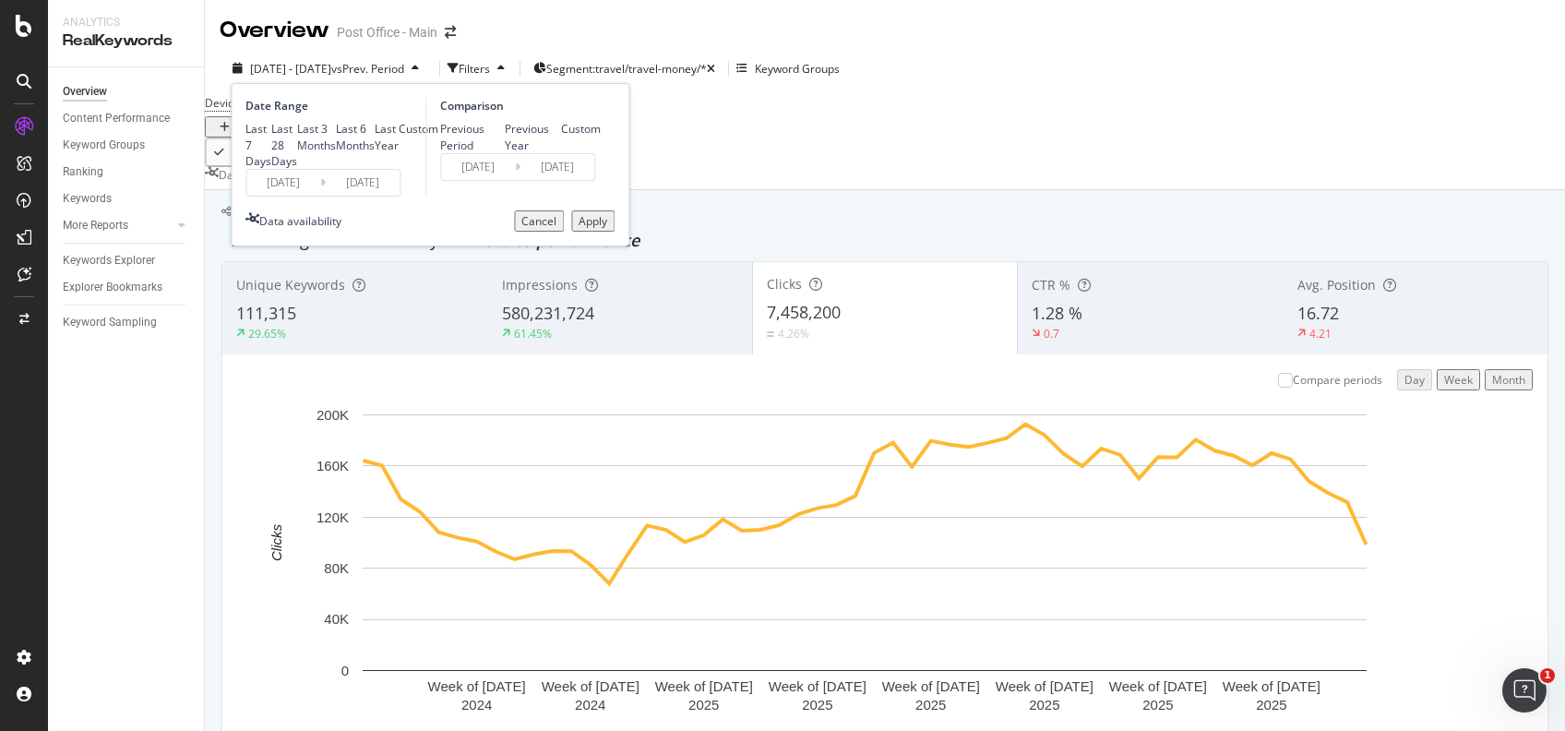
click at [598, 229] on div "Apply" at bounding box center [593, 221] width 29 height 16
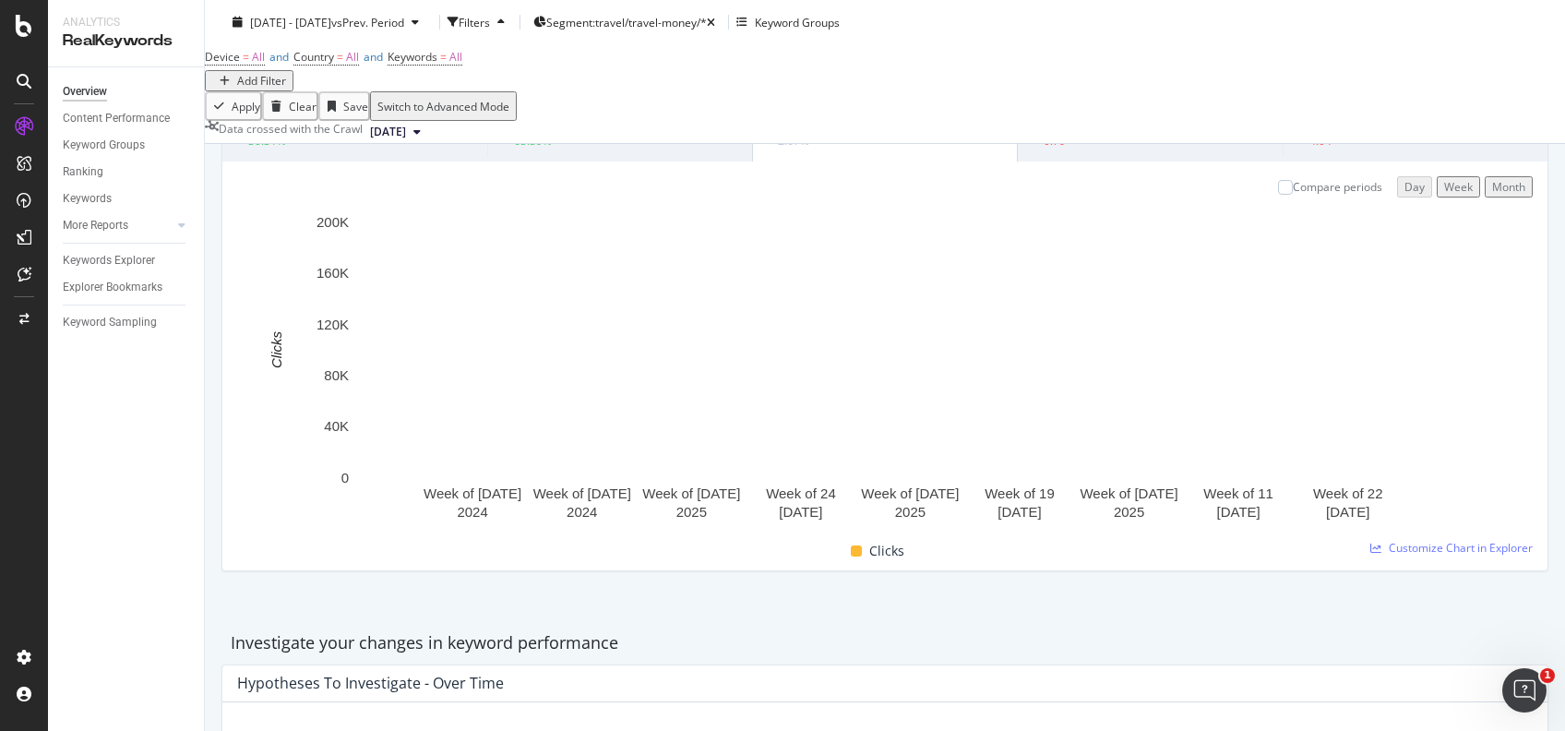
scroll to position [192, 0]
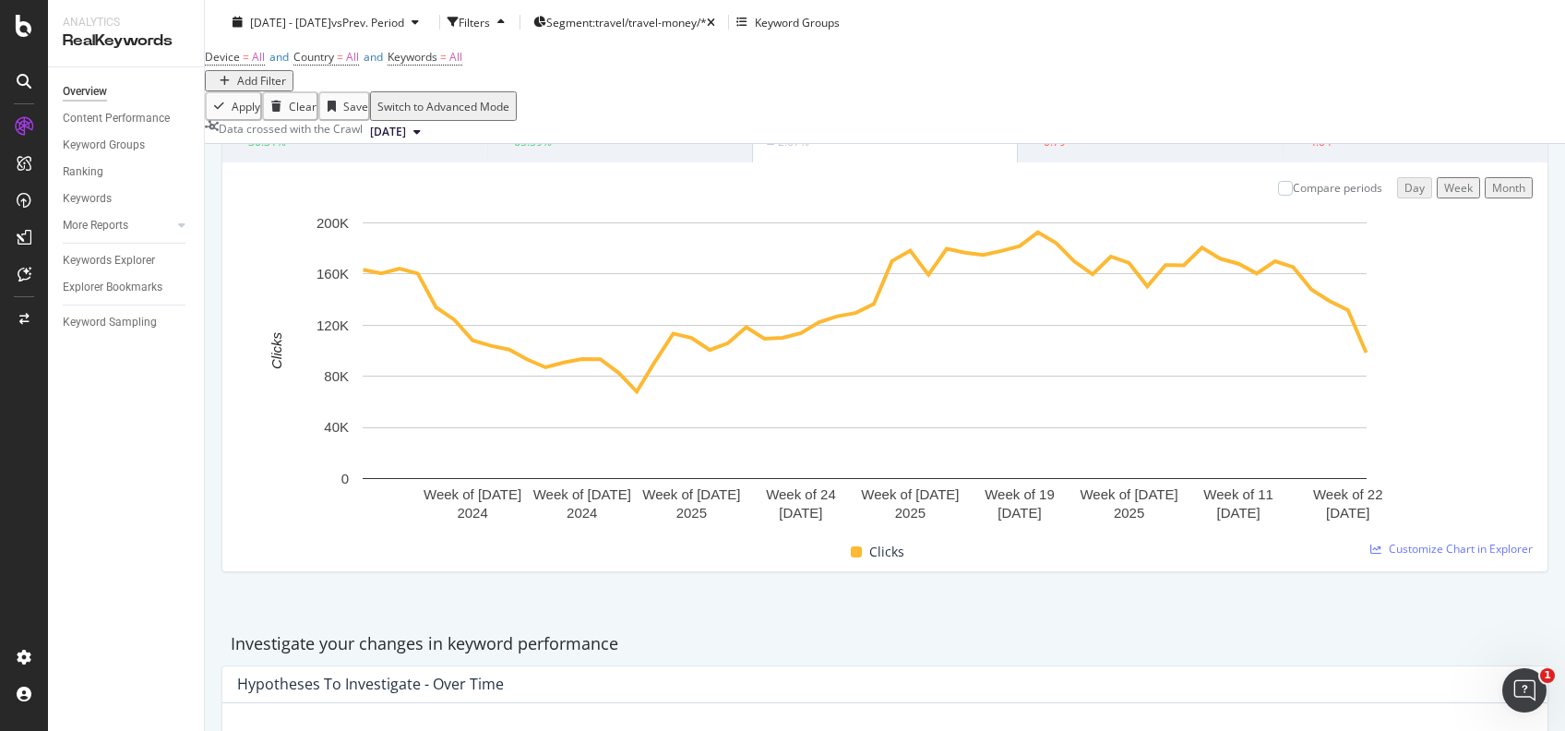
click at [257, 421] on rect "A chart." at bounding box center [864, 373] width 1255 height 321
click at [104, 387] on div "Overview Content Performance Keyword Groups Ranking Keywords More Reports Count…" at bounding box center [126, 399] width 156 height 664
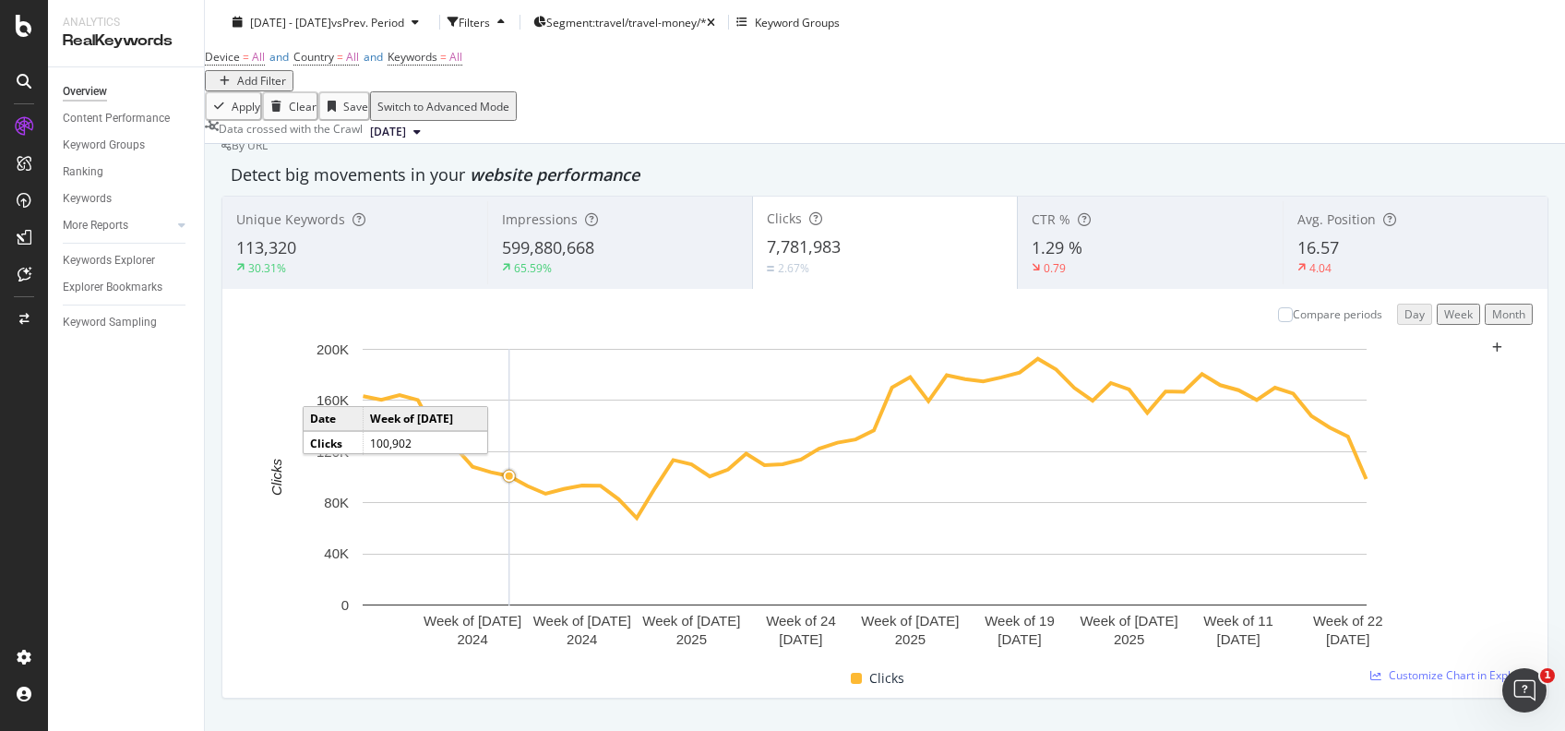
scroll to position [85, 0]
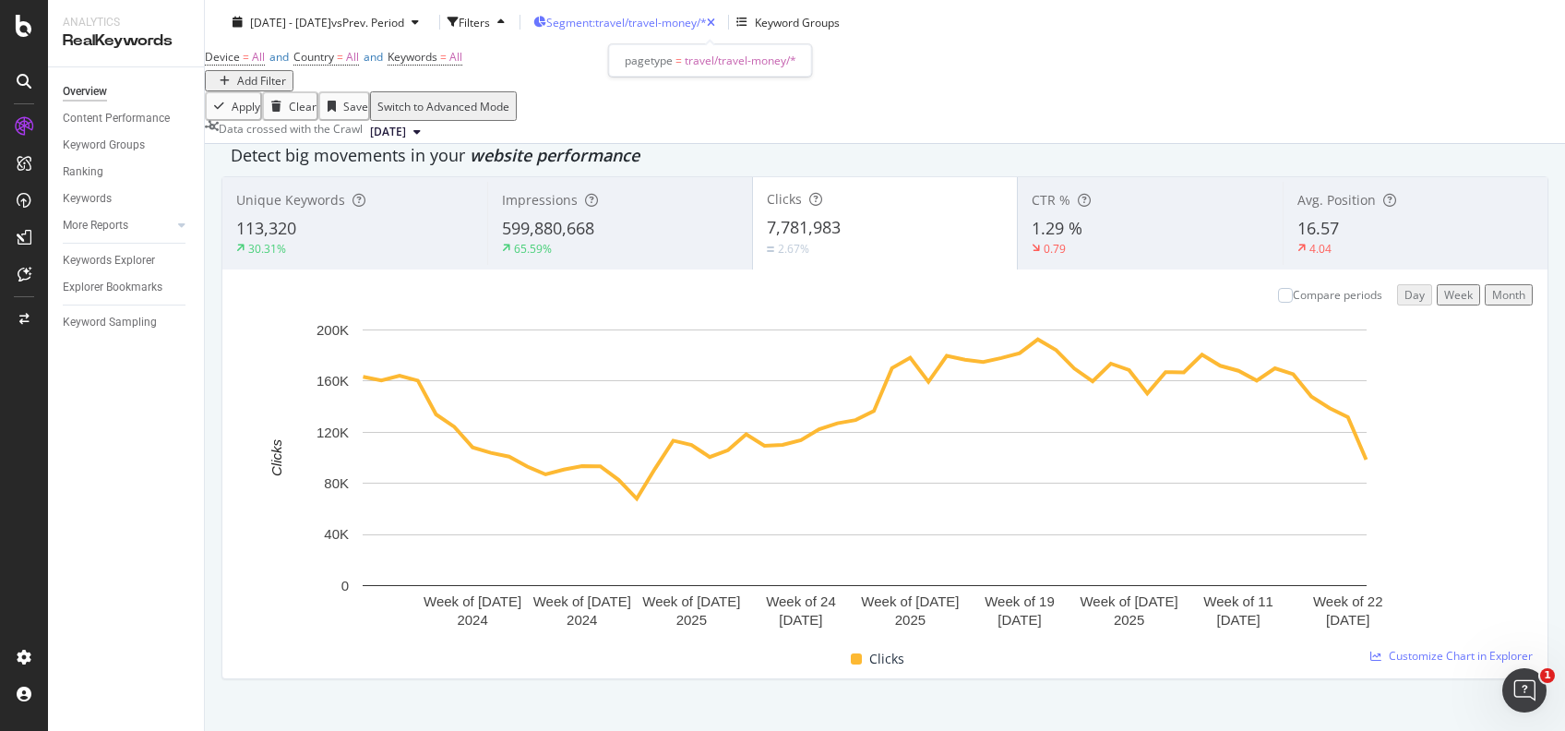
click at [686, 23] on span "Segment: travel/travel-money/*" at bounding box center [626, 22] width 161 height 16
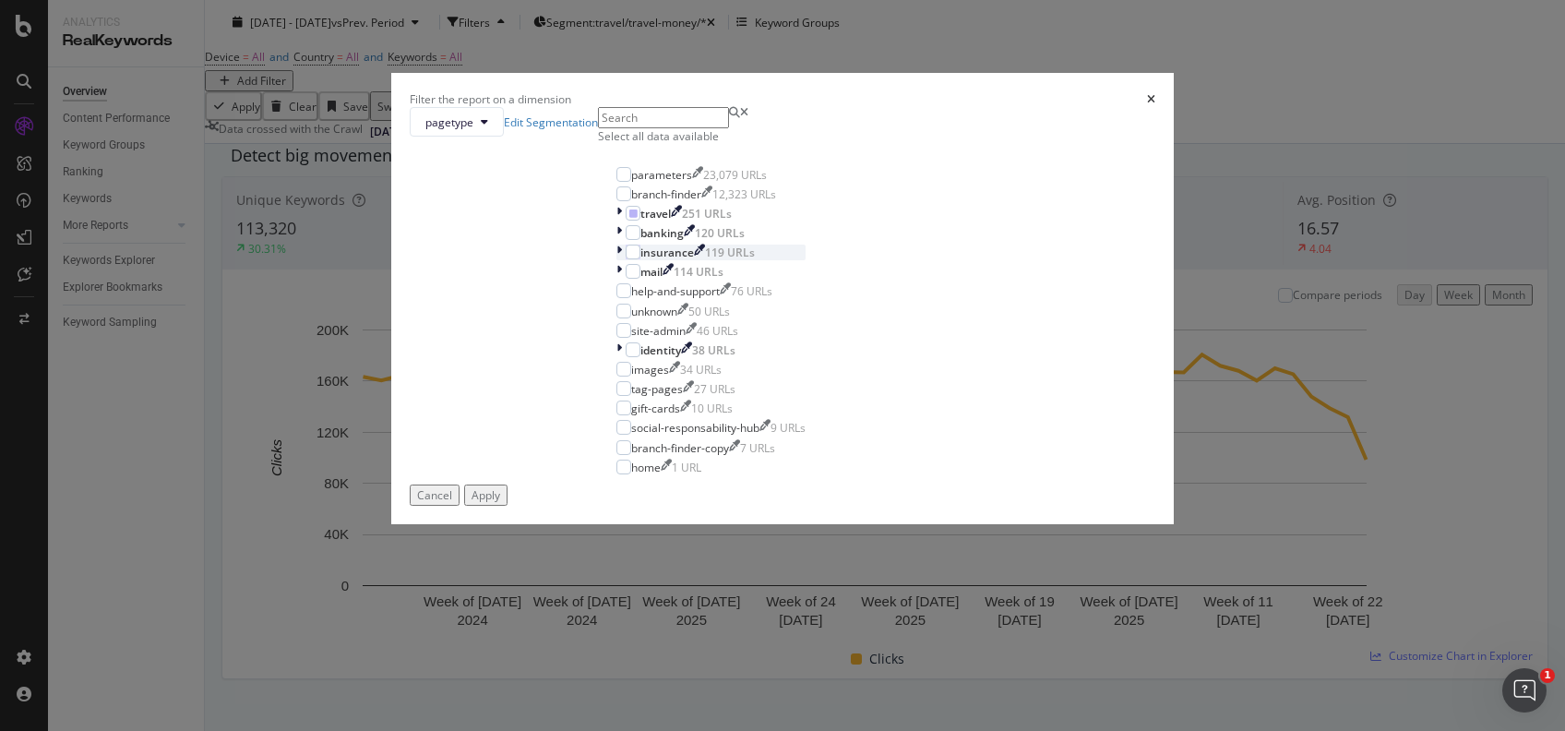
click at [616, 260] on icon "modal" at bounding box center [619, 253] width 6 height 16
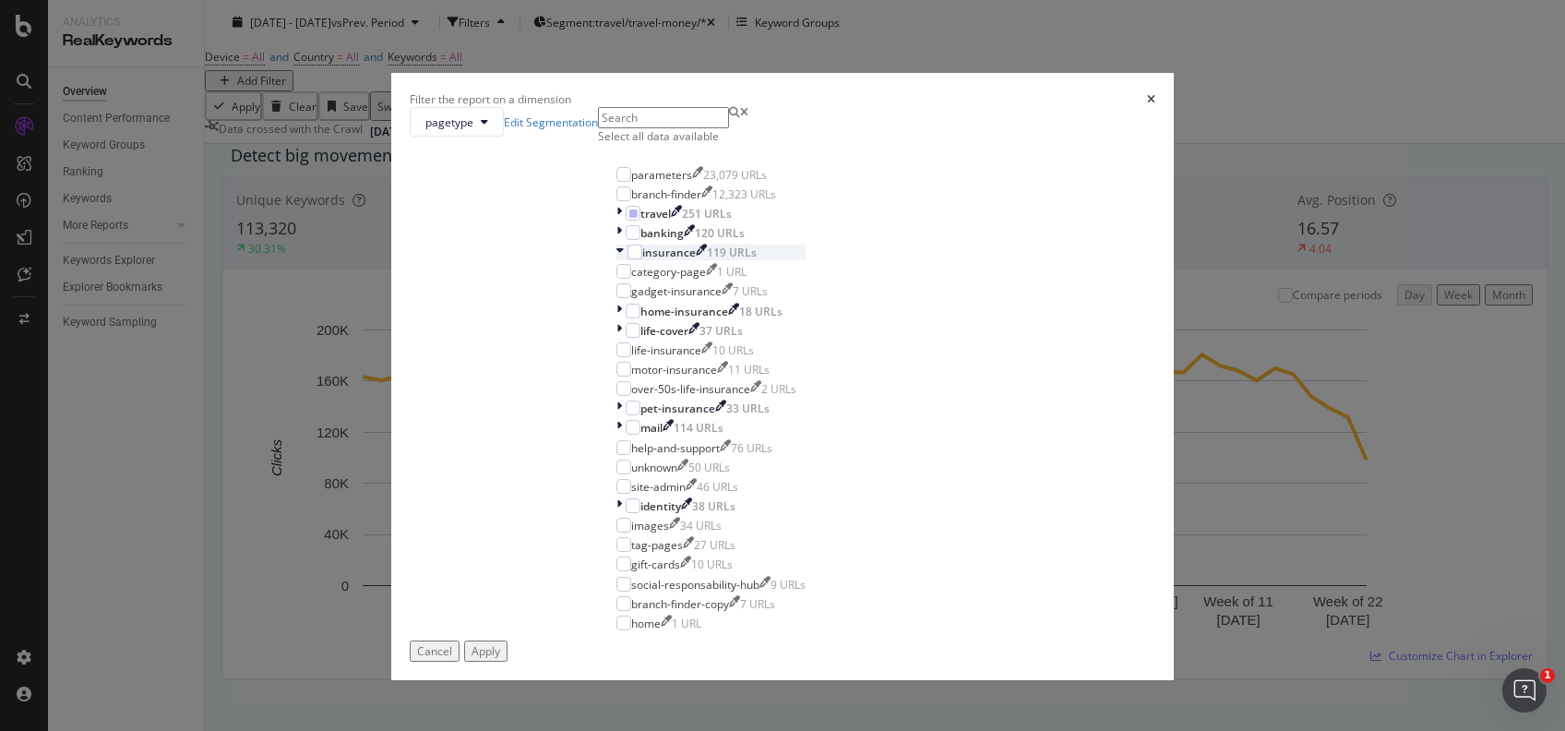
click at [616, 260] on icon "modal" at bounding box center [619, 253] width 7 height 16
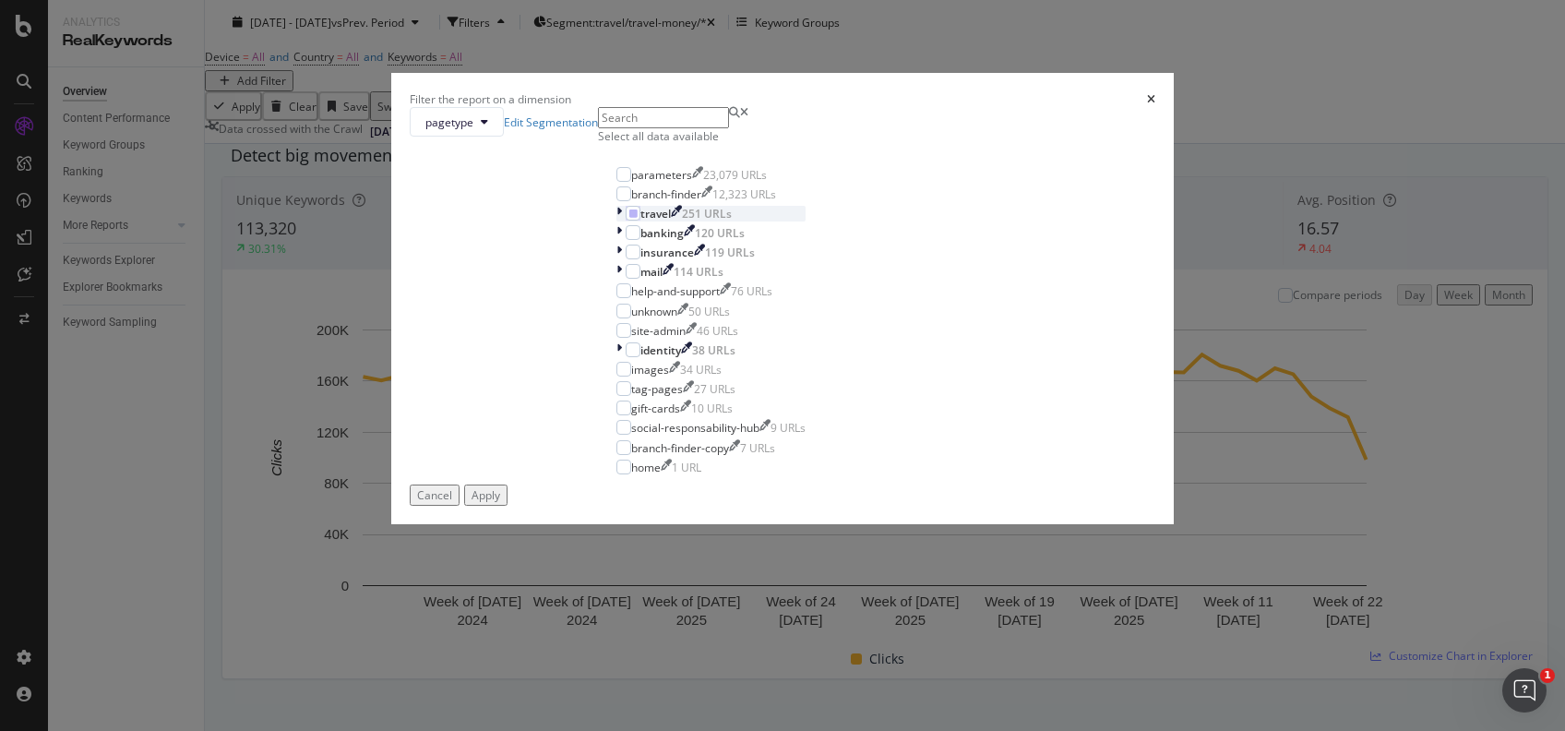
click at [616, 221] on icon "modal" at bounding box center [619, 214] width 6 height 16
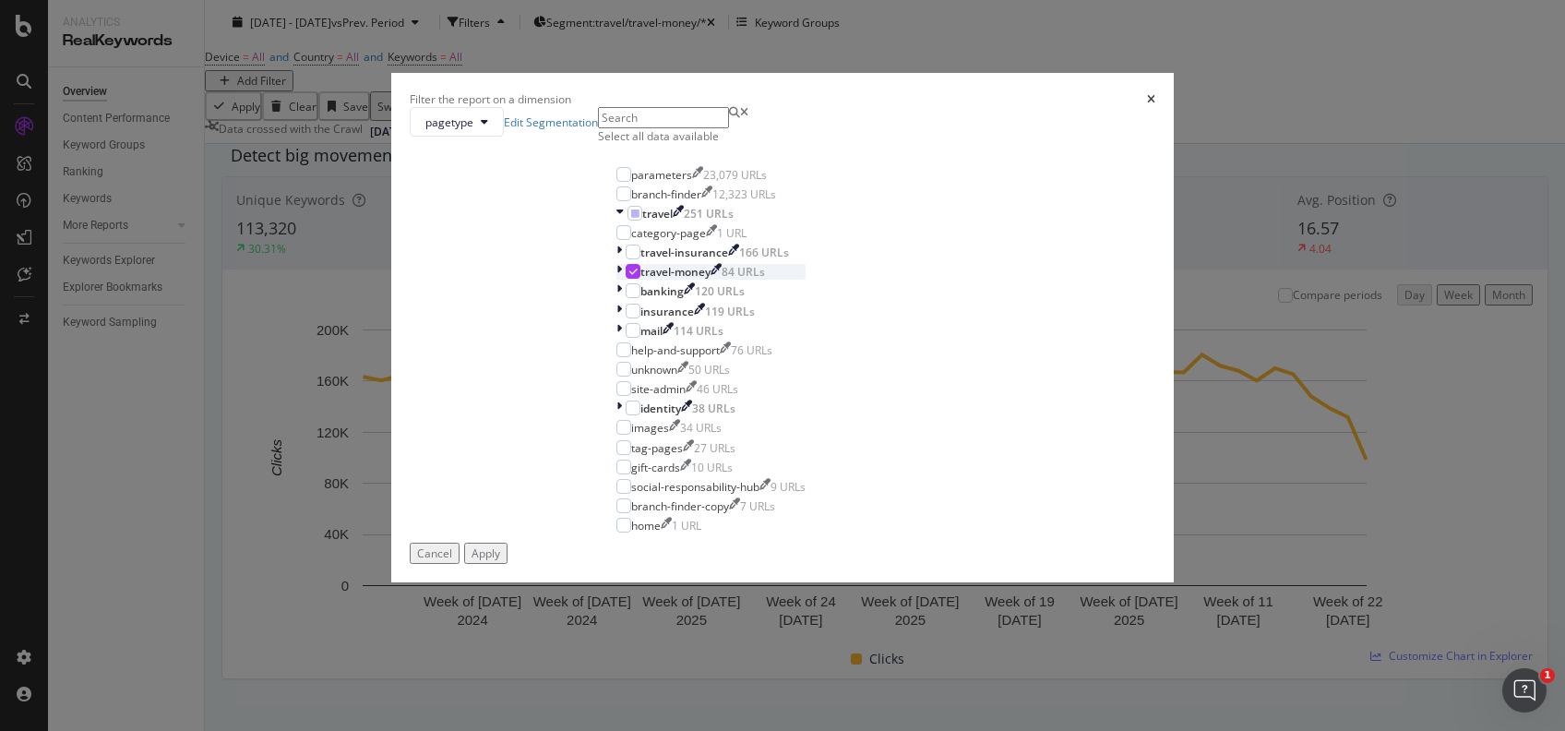
click at [631, 276] on icon "modal" at bounding box center [633, 271] width 8 height 9
click at [635, 259] on div "modal" at bounding box center [633, 252] width 15 height 15
click at [500, 561] on div "Apply" at bounding box center [486, 553] width 29 height 16
